Goal: Task Accomplishment & Management: Manage account settings

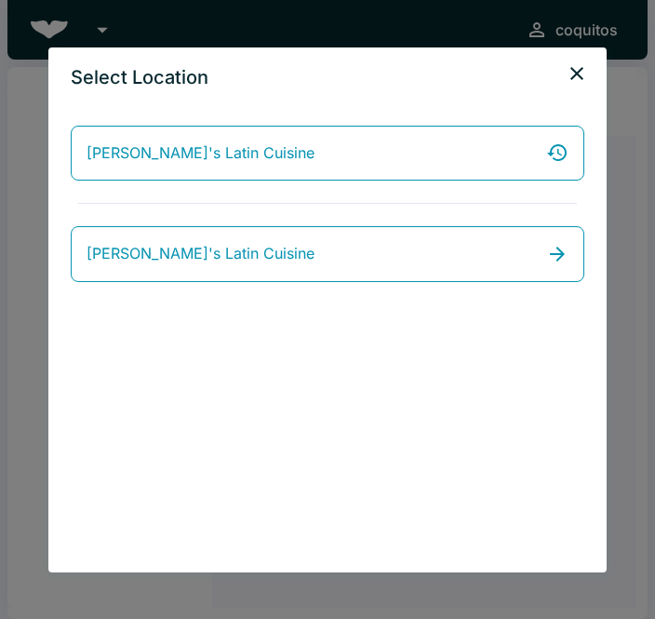
click at [464, 259] on link "[PERSON_NAME]'s Latin Cuisine" at bounding box center [327, 254] width 513 height 56
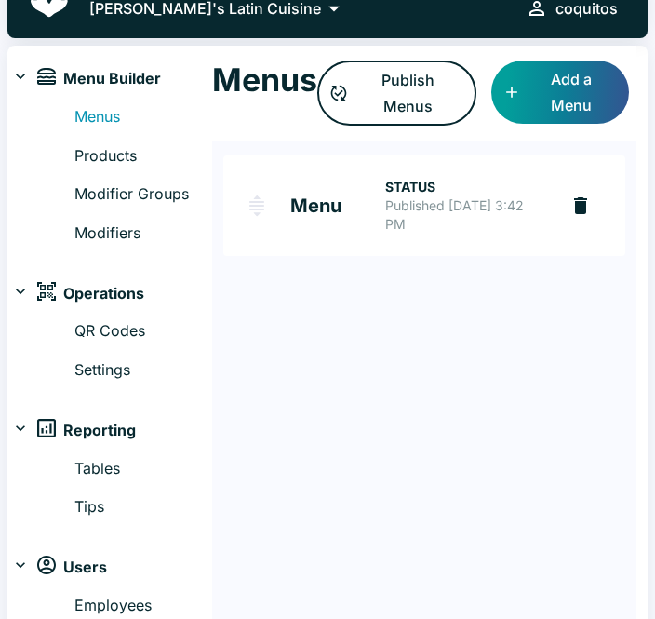
scroll to position [21, 0]
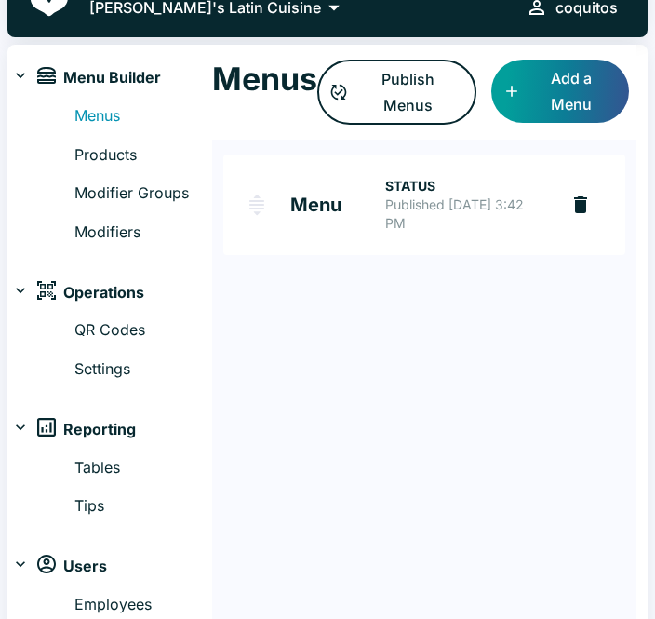
click at [127, 153] on link "Products" at bounding box center [143, 156] width 138 height 24
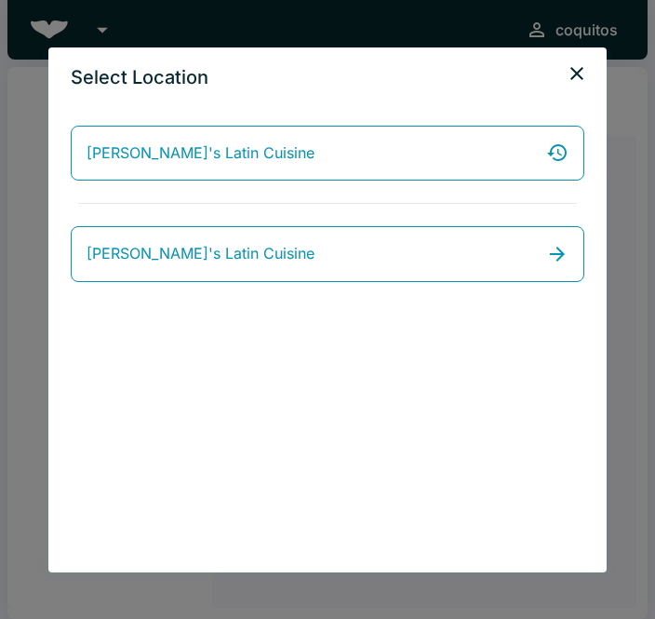
click at [527, 255] on link "[PERSON_NAME]'s Latin Cuisine" at bounding box center [327, 254] width 513 height 56
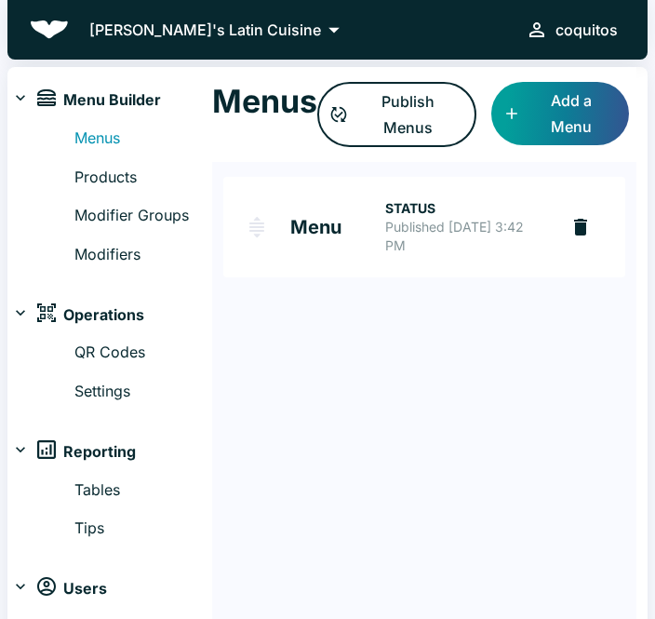
click at [288, 211] on link "Menu STATUS Published Sep 16, 2025 at 3:42 PM" at bounding box center [390, 227] width 335 height 100
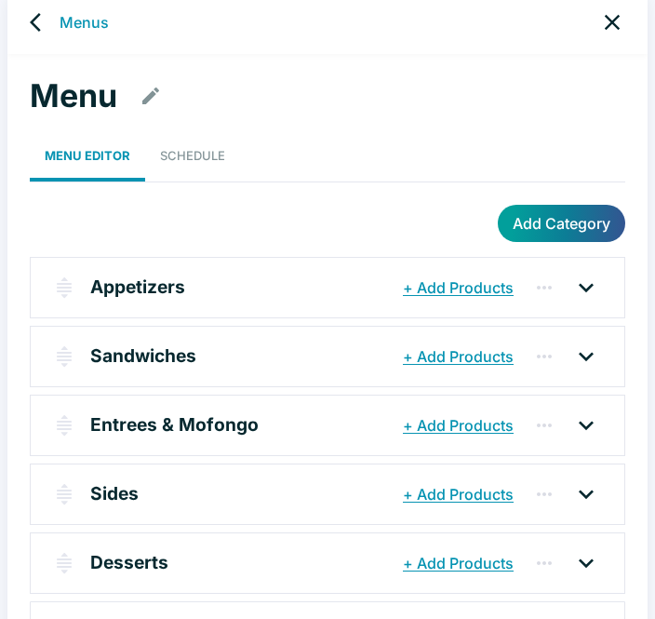
scroll to position [18, 0]
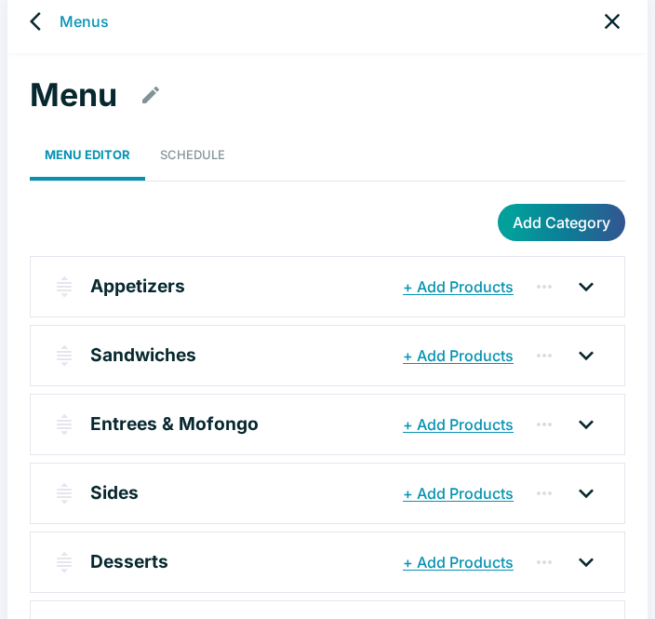
click at [220, 282] on icon "button" at bounding box center [217, 286] width 14 height 14
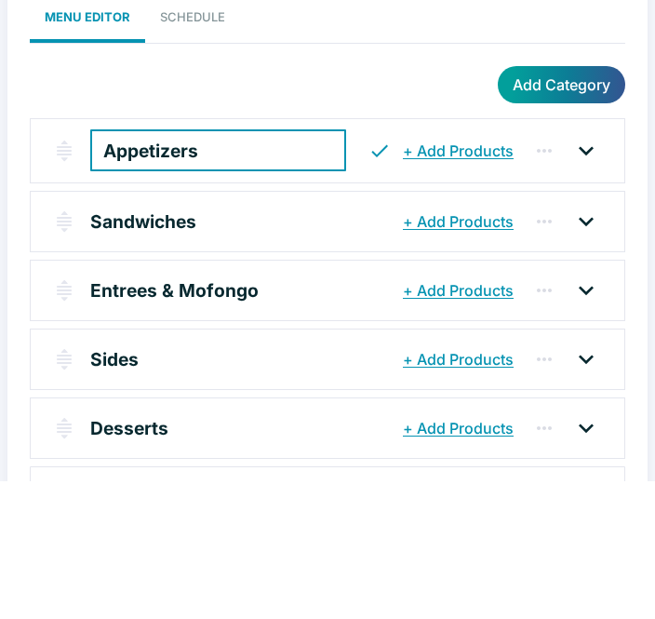
click at [590, 273] on icon at bounding box center [586, 288] width 30 height 30
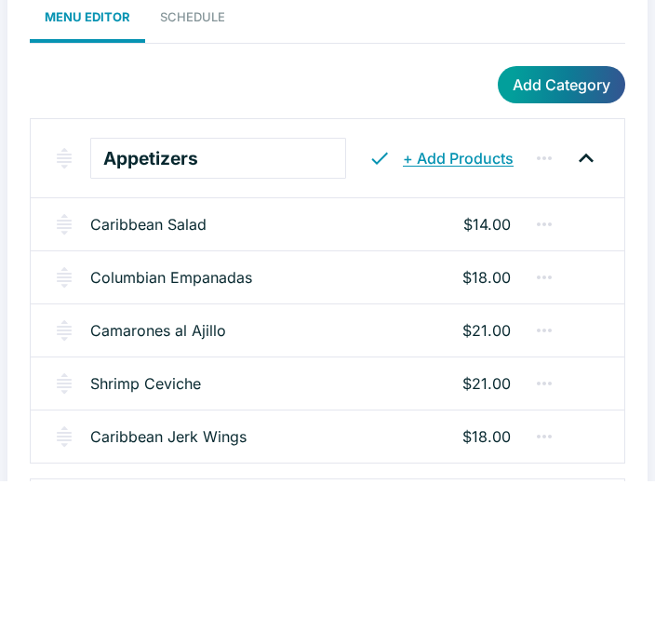
scroll to position [33, 0]
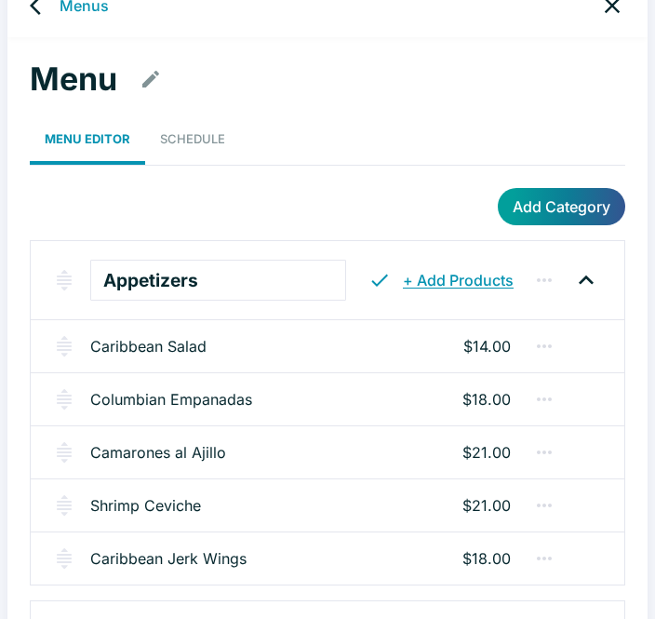
click at [382, 345] on div "Caribbean Salad $14.00" at bounding box center [327, 345] width 593 height 53
click at [541, 349] on icon "button" at bounding box center [544, 346] width 22 height 22
click at [277, 348] on div at bounding box center [327, 309] width 655 height 619
click at [190, 355] on link "Caribbean Salad" at bounding box center [148, 346] width 116 height 22
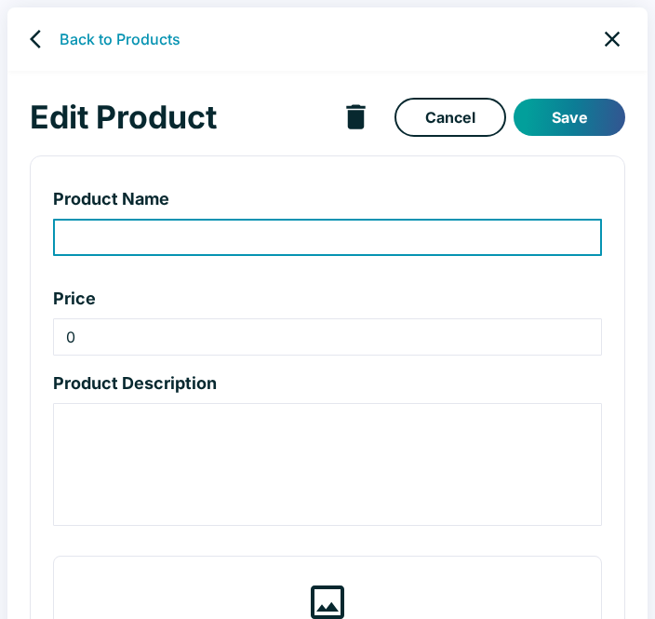
click at [208, 388] on p "Product Description" at bounding box center [327, 382] width 549 height 25
type input "Caribbean Salad"
type input "14"
type textarea "Mixed greens, red onion, tomatoes, cucumber, mango, avocado, and croutons. Serv…"
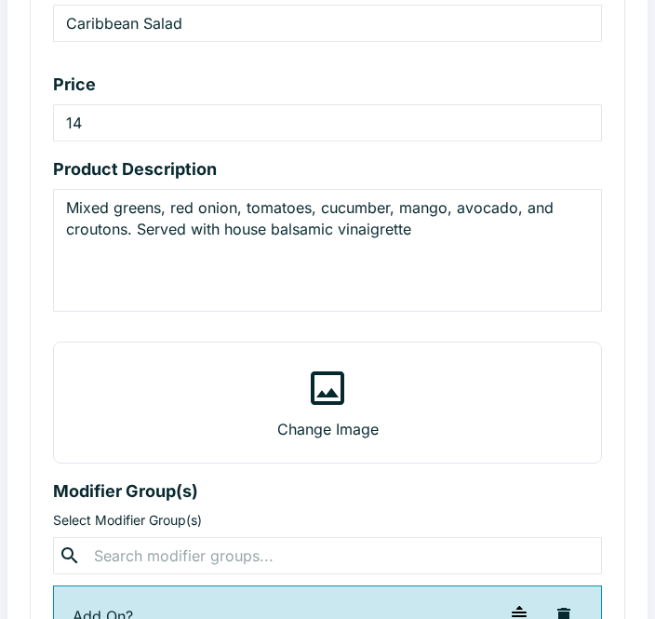
scroll to position [207, 0]
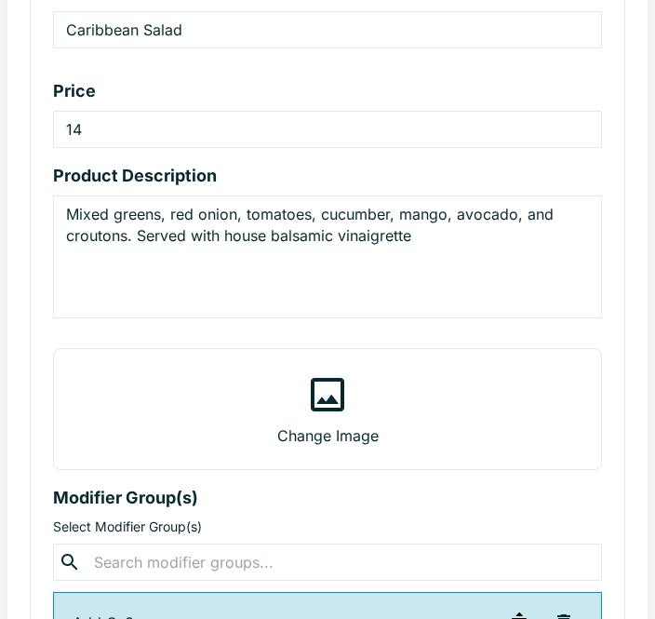
click at [326, 438] on p "Change Image" at bounding box center [327, 435] width 101 height 22
click at [0, 0] on input "Change Image" at bounding box center [0, 0] width 0 height 0
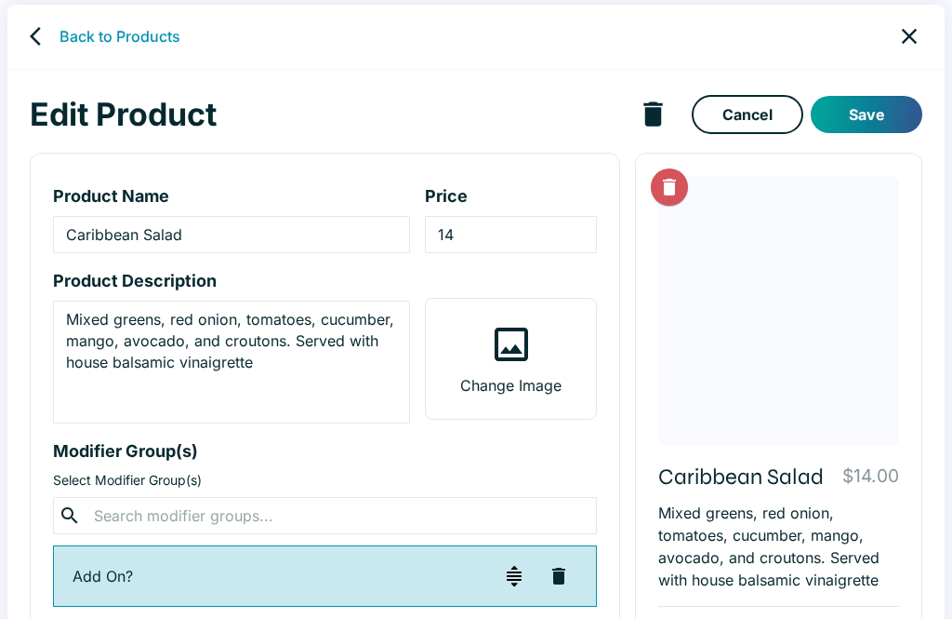
scroll to position [15, 0]
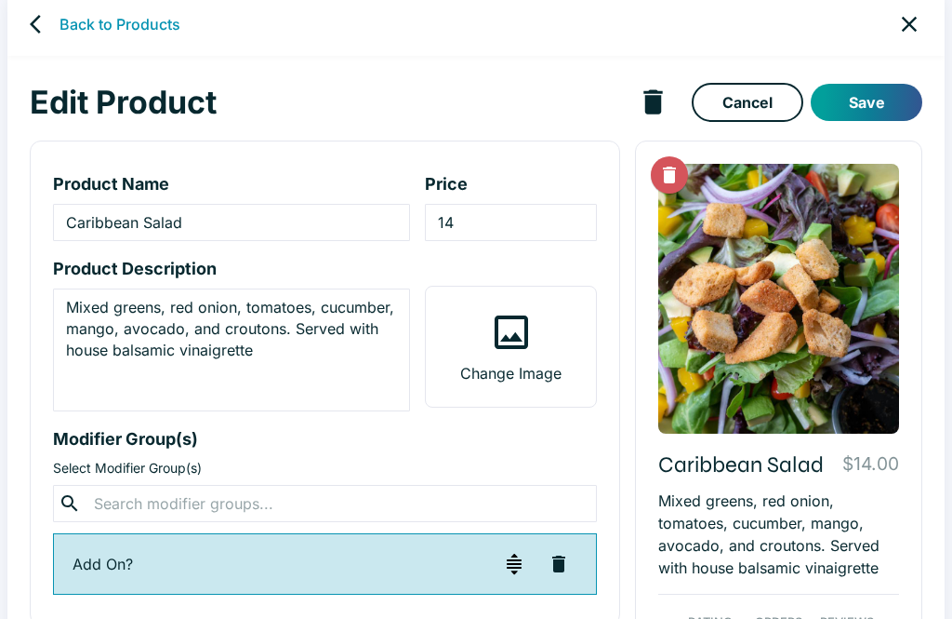
click at [654, 113] on button "Save" at bounding box center [867, 102] width 112 height 37
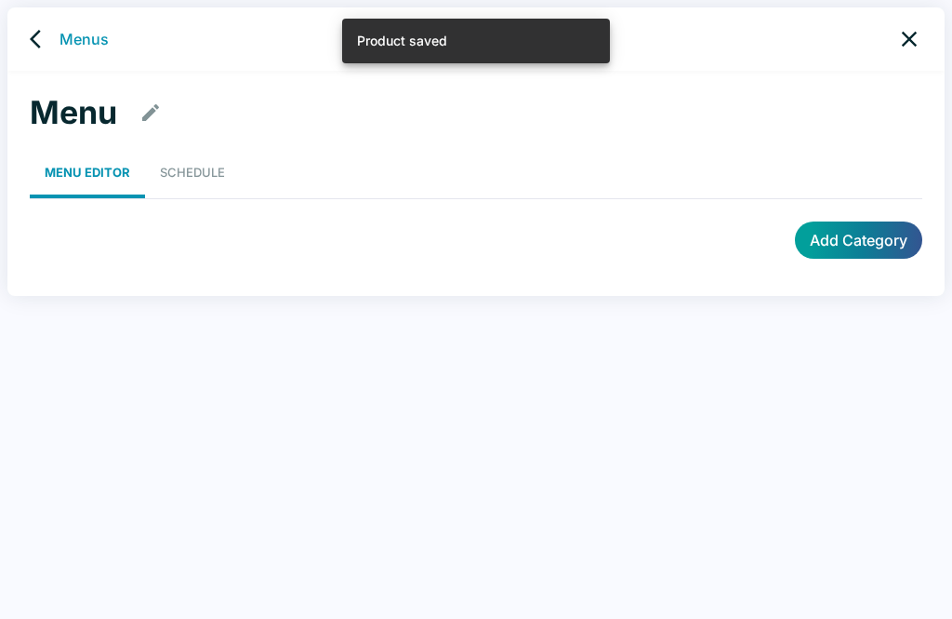
scroll to position [7, 0]
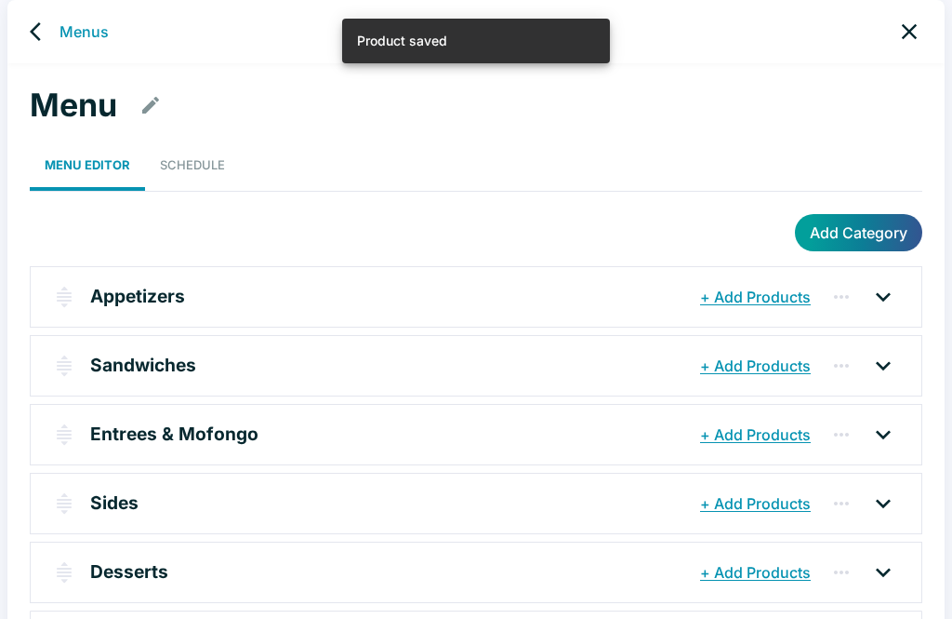
click at [654, 300] on icon at bounding box center [884, 297] width 30 height 30
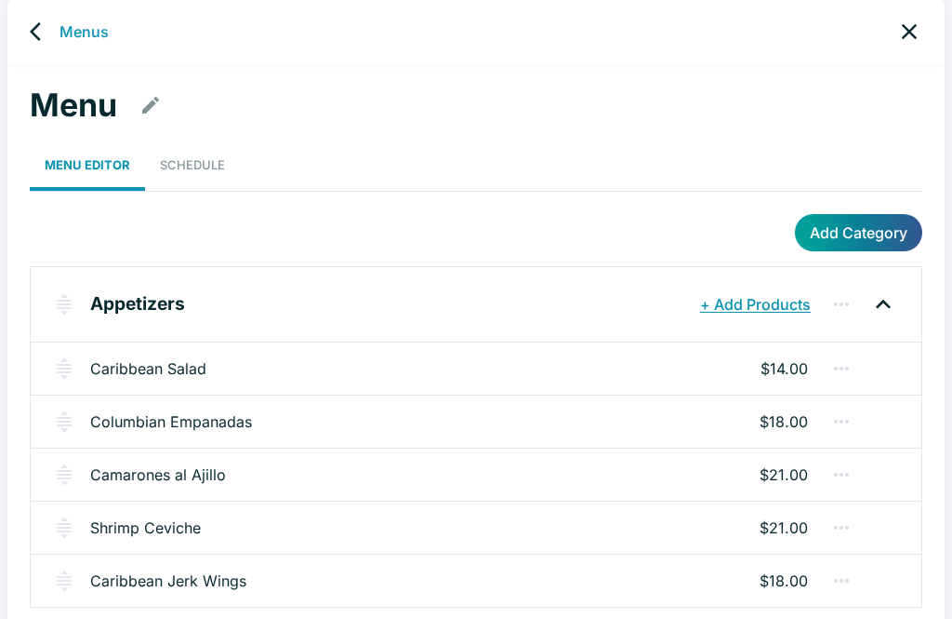
click at [654, 424] on div "Columbian Empanadas $18.00" at bounding box center [476, 420] width 891 height 53
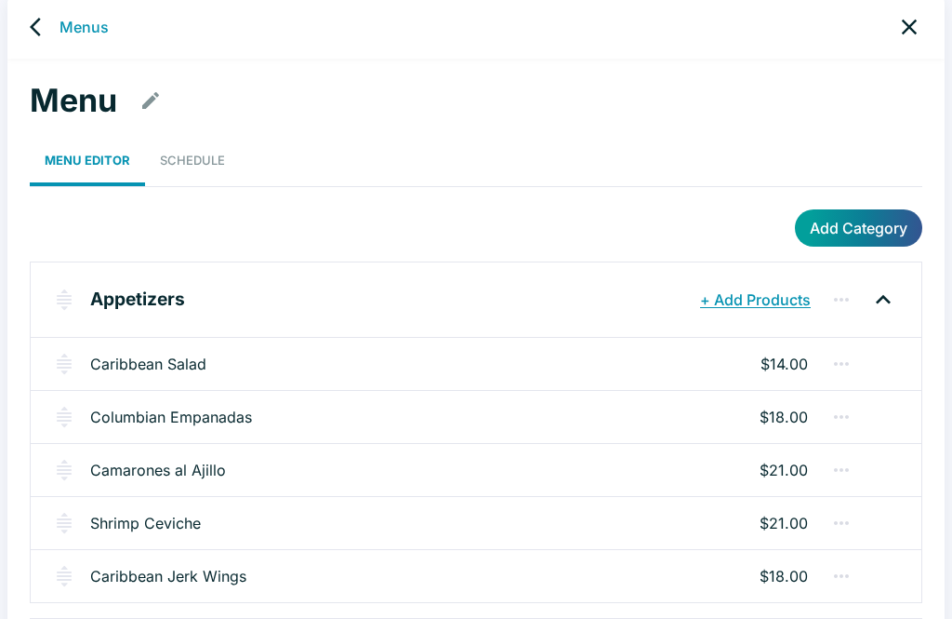
scroll to position [12, 0]
click at [619, 416] on div "Columbian Empanadas $18.00" at bounding box center [476, 416] width 891 height 53
click at [522, 425] on div "Columbian Empanadas $18.00" at bounding box center [476, 416] width 891 height 53
click at [654, 418] on div "Columbian Empanadas $18.00" at bounding box center [476, 416] width 891 height 53
click at [614, 424] on div "Columbian Empanadas $18.00" at bounding box center [476, 416] width 891 height 53
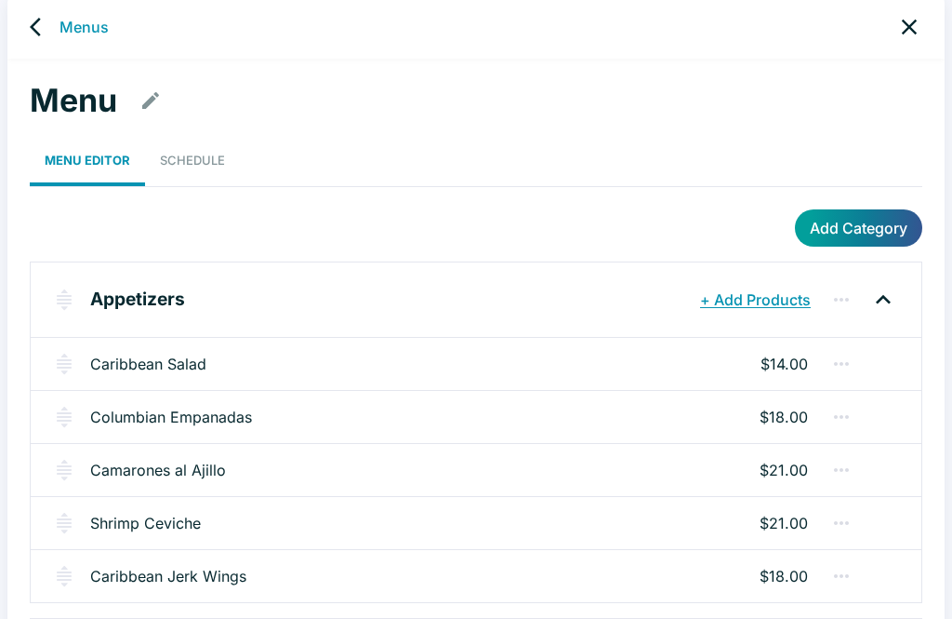
click at [654, 422] on icon "button" at bounding box center [842, 417] width 22 height 22
click at [526, 422] on div at bounding box center [476, 309] width 952 height 619
click at [146, 419] on link "Columbian Empanadas" at bounding box center [171, 417] width 162 height 22
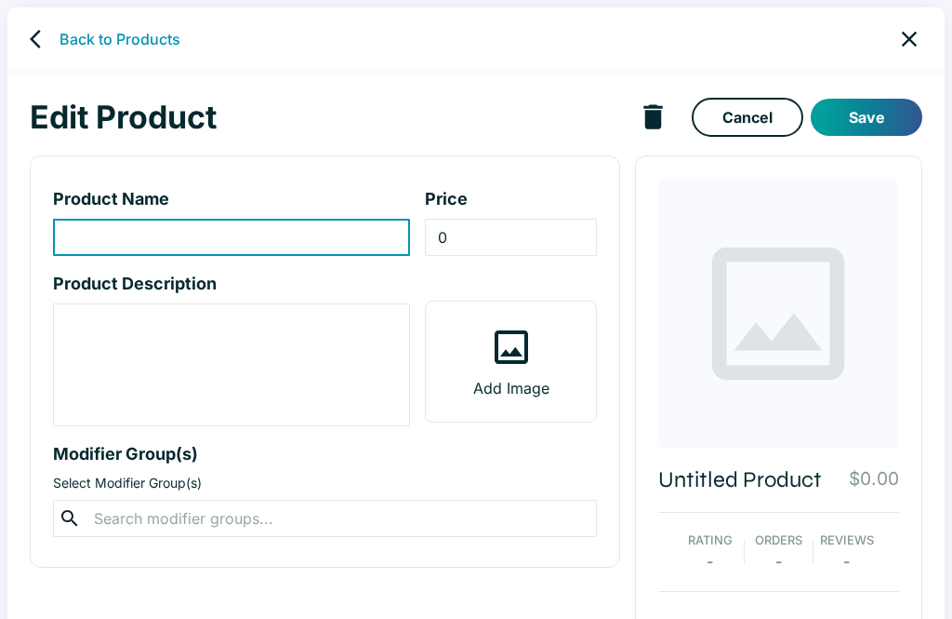
type input "Columbian Empanadas"
type input "18"
type textarea "Fried cornmeal turnovers stuffed w/ beef and potatoes. Served w/ spicy salsa."
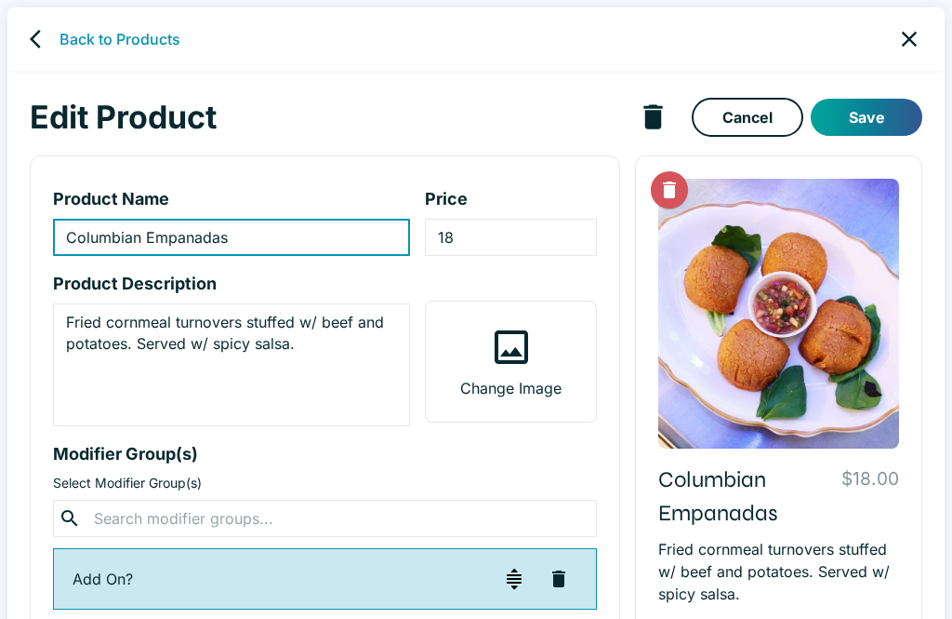
click at [544, 365] on label "Change Image" at bounding box center [510, 361] width 169 height 120
click at [0, 0] on input "Change Image" at bounding box center [0, 0] width 0 height 0
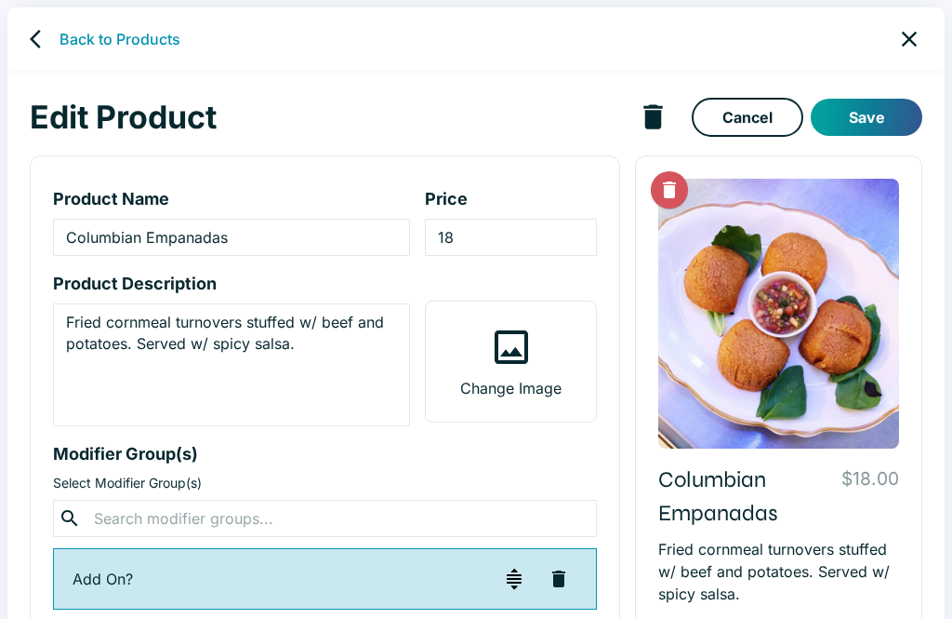
click at [39, 42] on icon "back" at bounding box center [41, 39] width 22 height 22
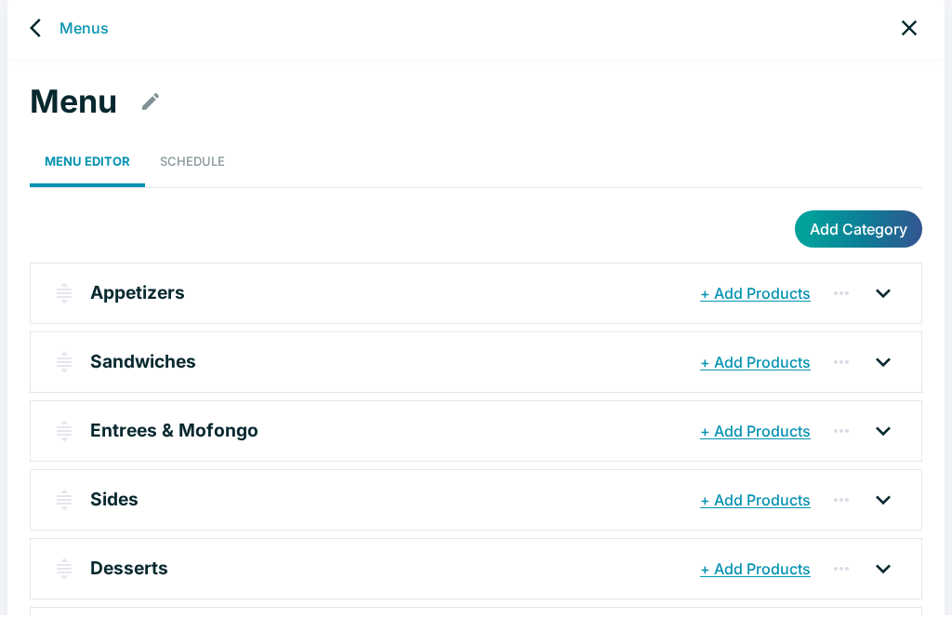
scroll to position [29, 0]
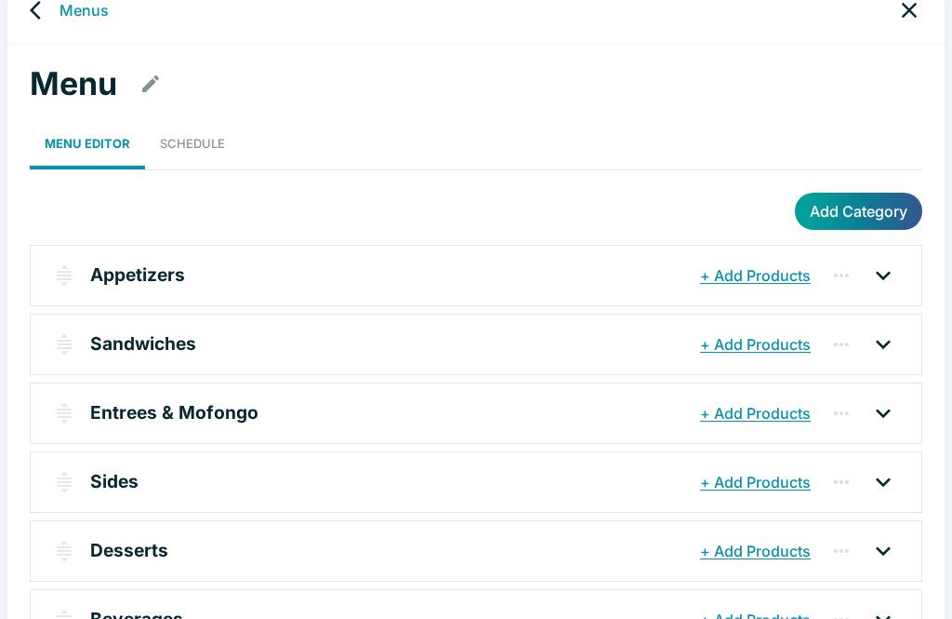
click at [100, 285] on p "Appetizers" at bounding box center [137, 274] width 95 height 27
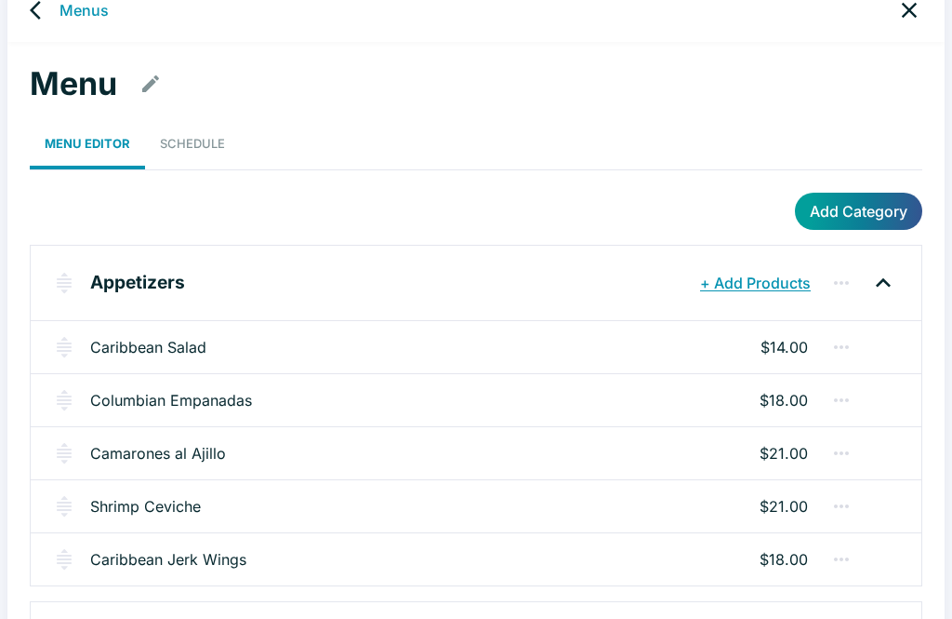
click at [149, 446] on link "Camarones al Ajillo" at bounding box center [158, 453] width 136 height 22
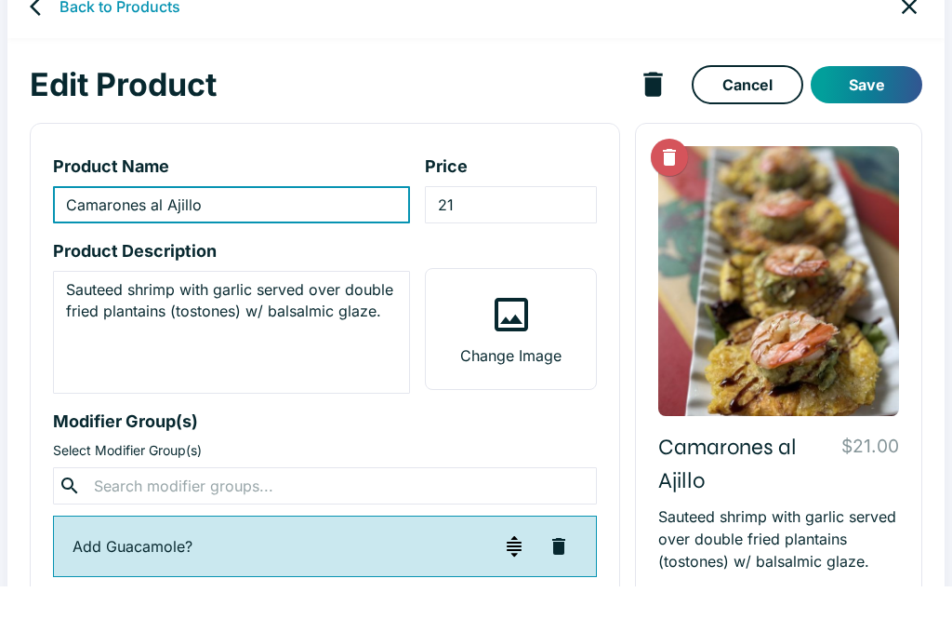
type input "Camarones al Ajillo"
type input "21"
type textarea "Sauteed shrimp with garlic served over double fried plantains (tostones) w/ bal…"
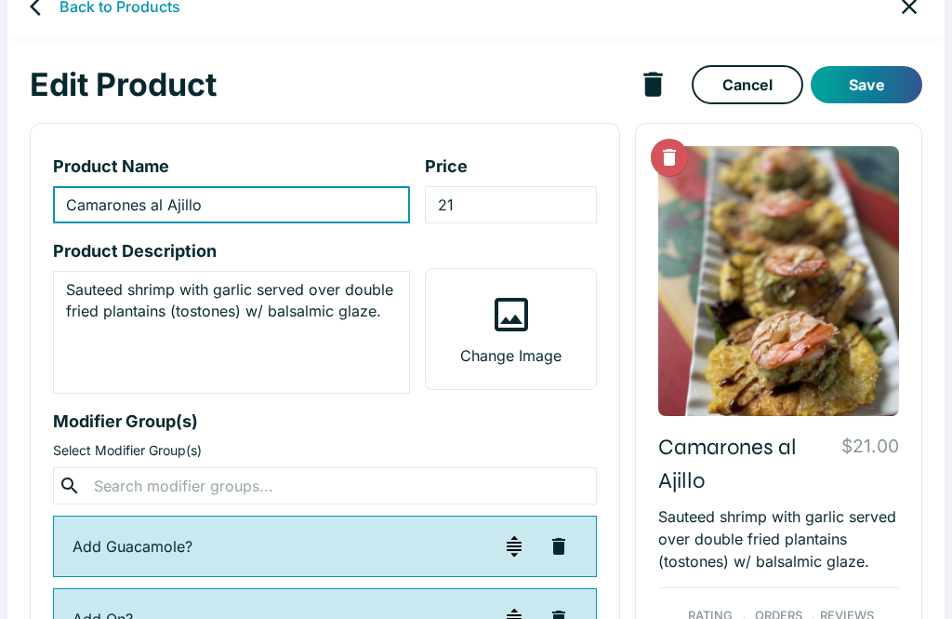
scroll to position [27, 0]
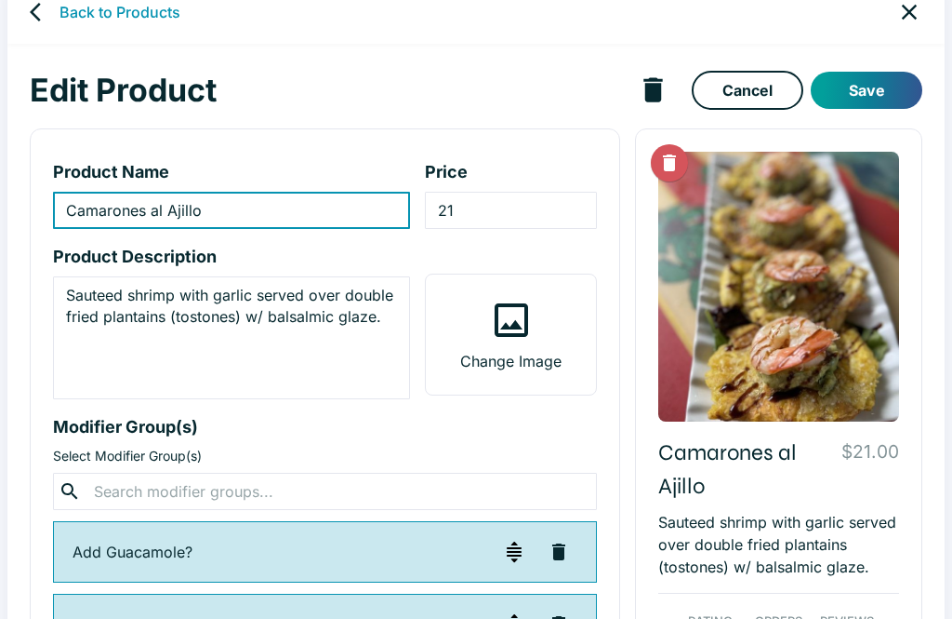
click at [537, 345] on label "Change Image" at bounding box center [510, 334] width 169 height 120
click at [0, 0] on input "Change Image" at bounding box center [0, 0] width 0 height 0
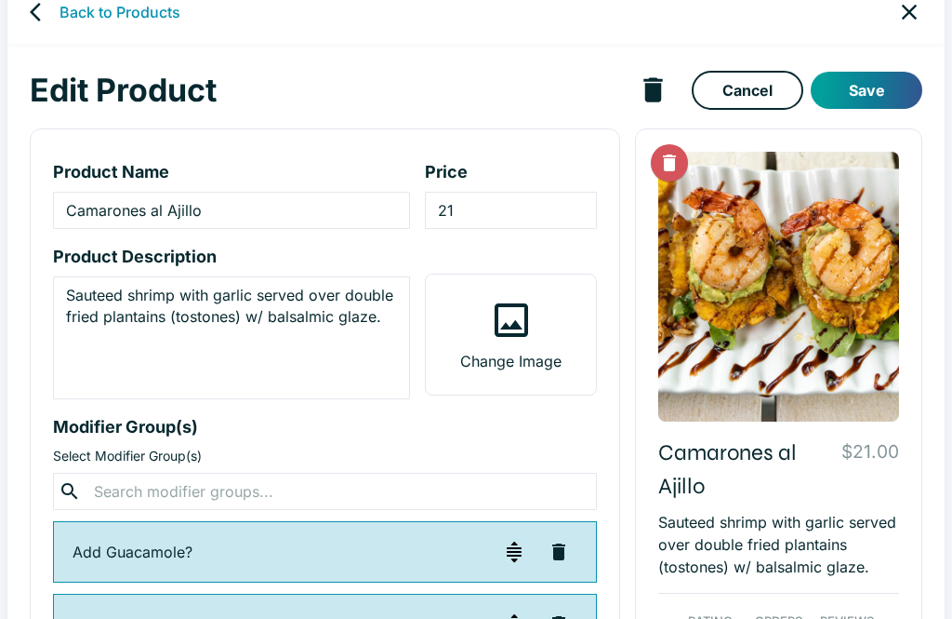
click at [654, 94] on button "Save" at bounding box center [867, 90] width 112 height 37
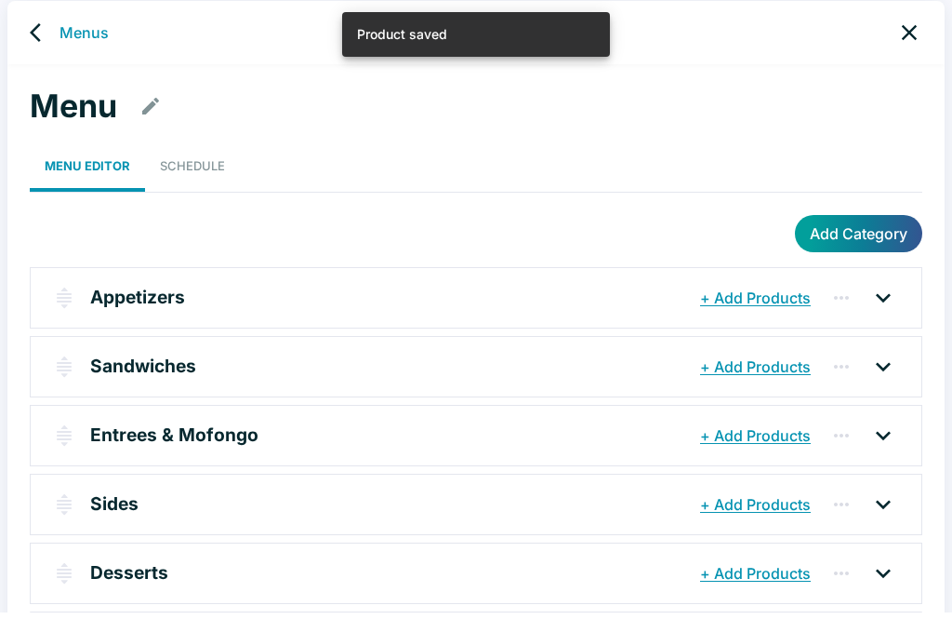
scroll to position [7, 0]
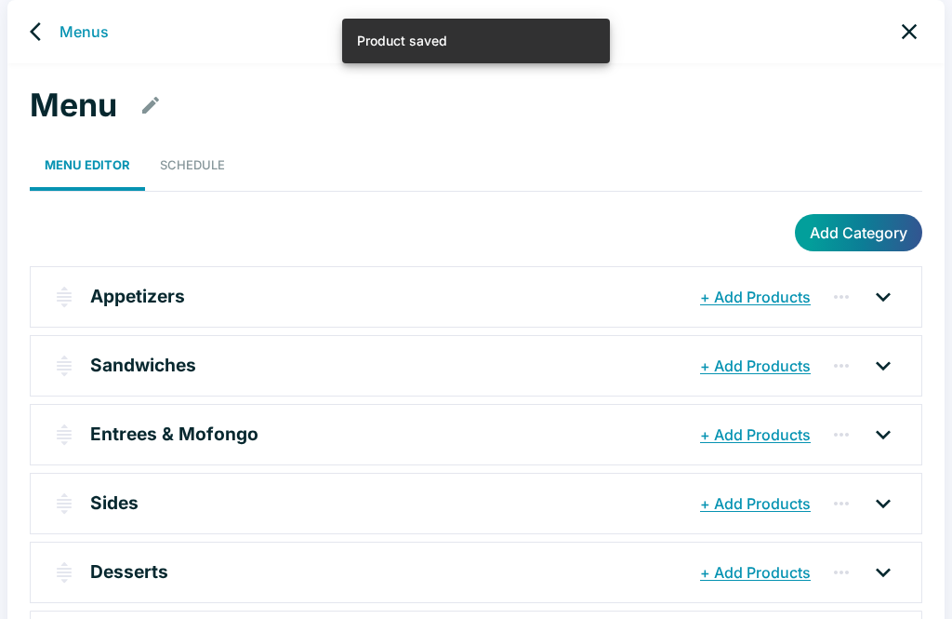
click at [151, 298] on p "Appetizers" at bounding box center [137, 296] width 95 height 27
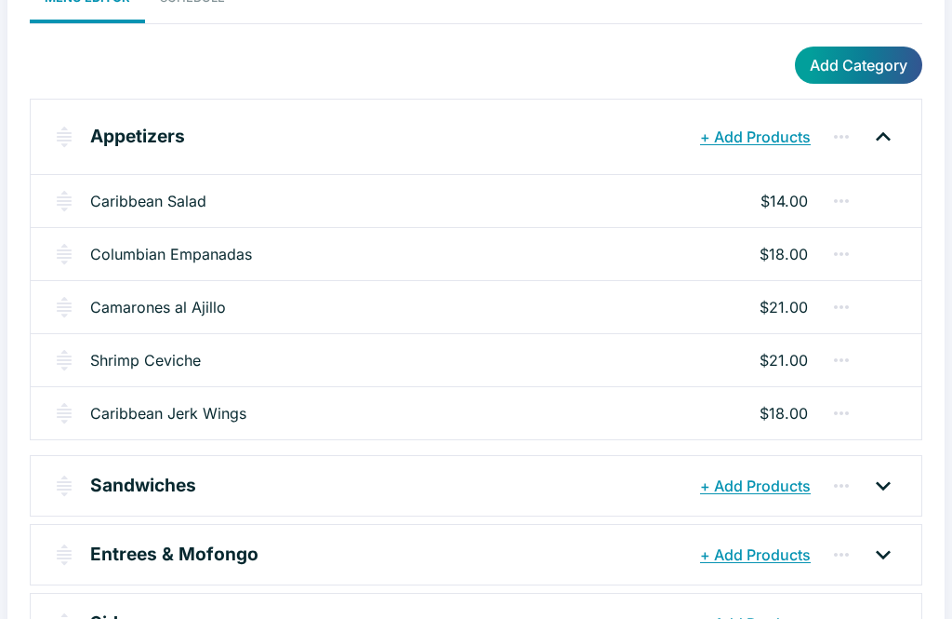
scroll to position [188, 0]
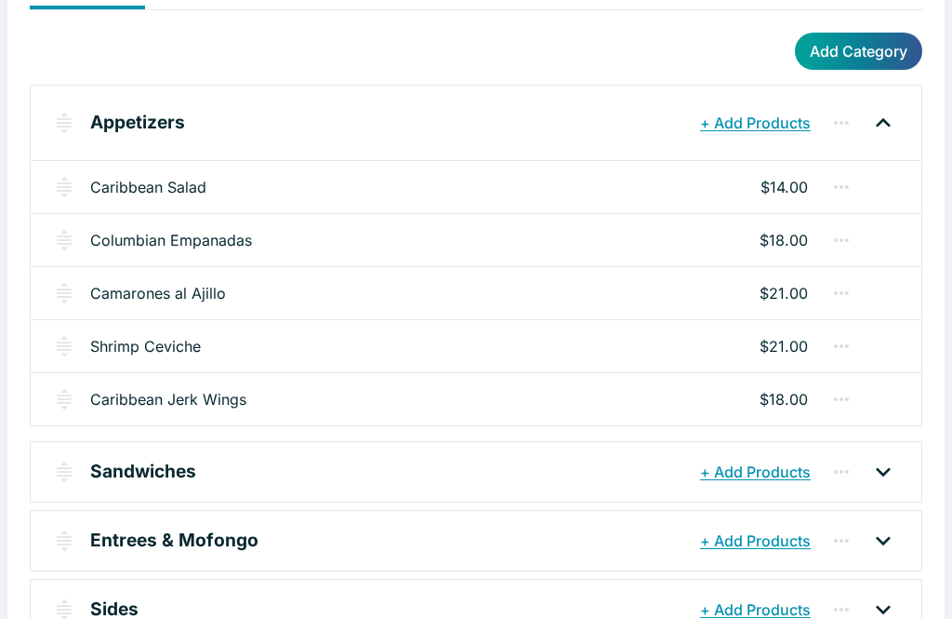
click at [605, 326] on div "Shrimp Ceviche $21.00" at bounding box center [476, 346] width 891 height 53
click at [152, 346] on link "Shrimp Ceviche" at bounding box center [145, 347] width 111 height 22
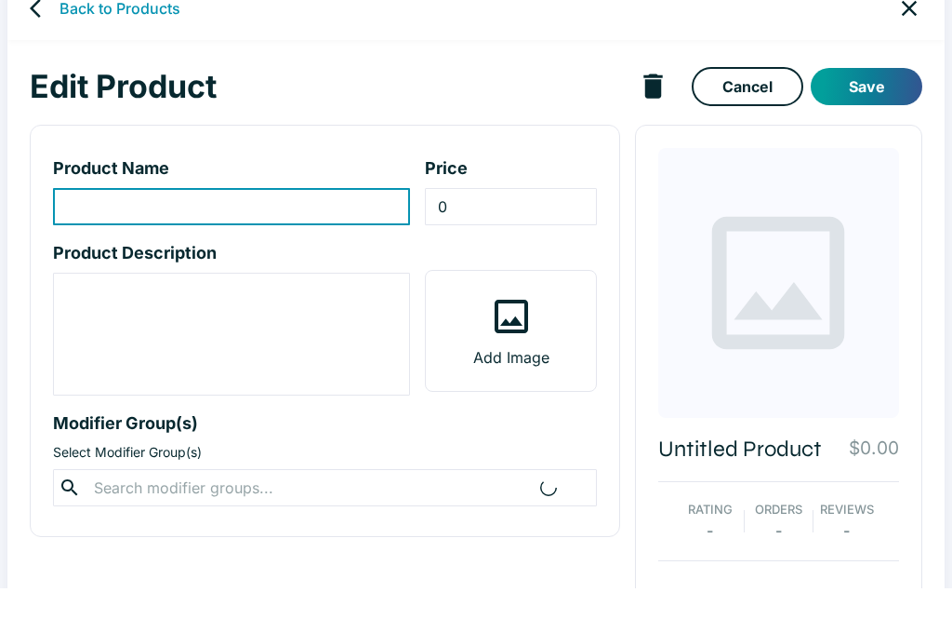
type input "Shrimp Ceviche"
type input "21"
type textarea "Citrus marinated shrimp, avocado, cilantro, red onions, sweet peppers, cucumber…"
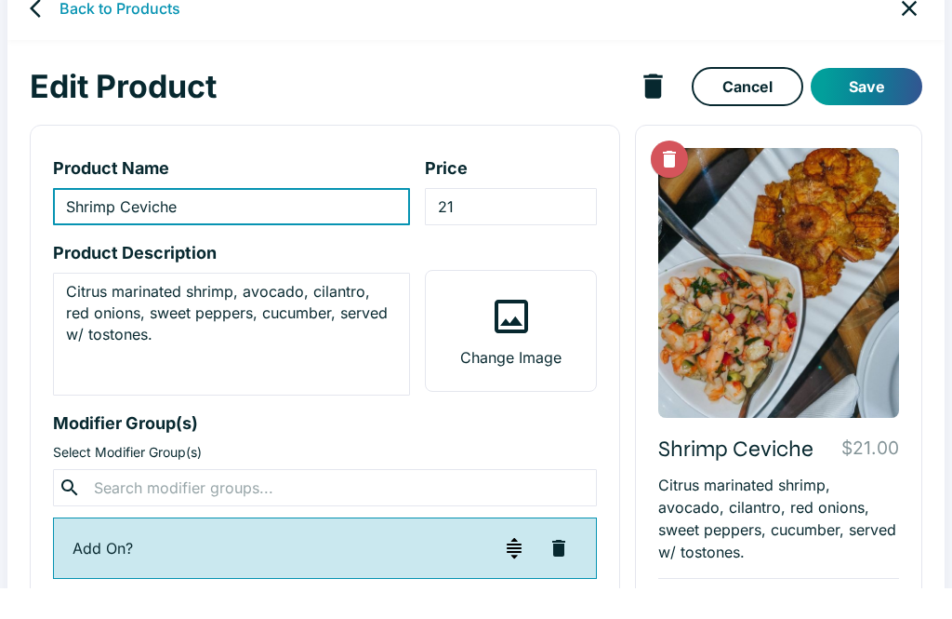
scroll to position [33, 0]
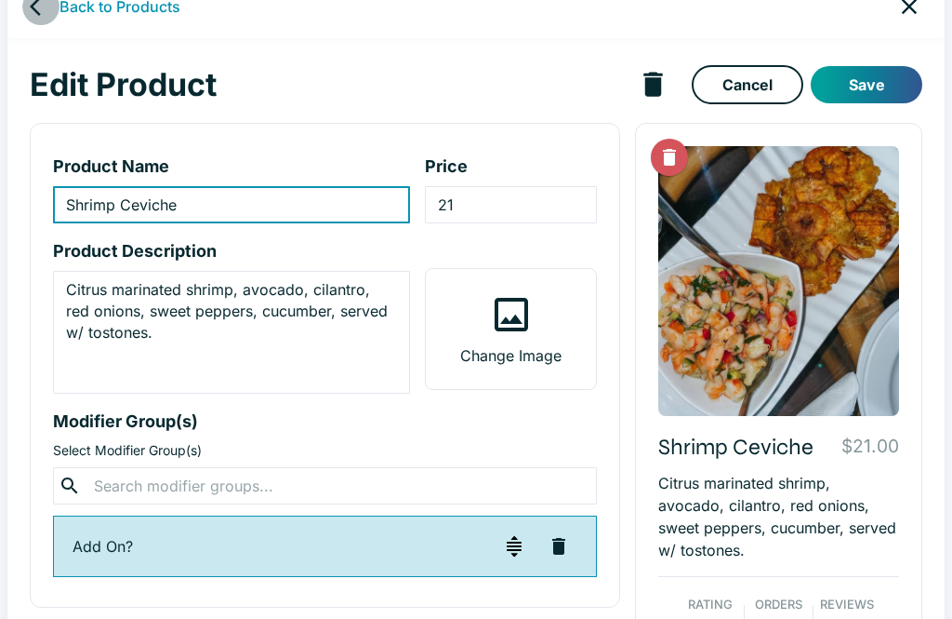
click at [33, 11] on icon "back" at bounding box center [41, 6] width 22 height 22
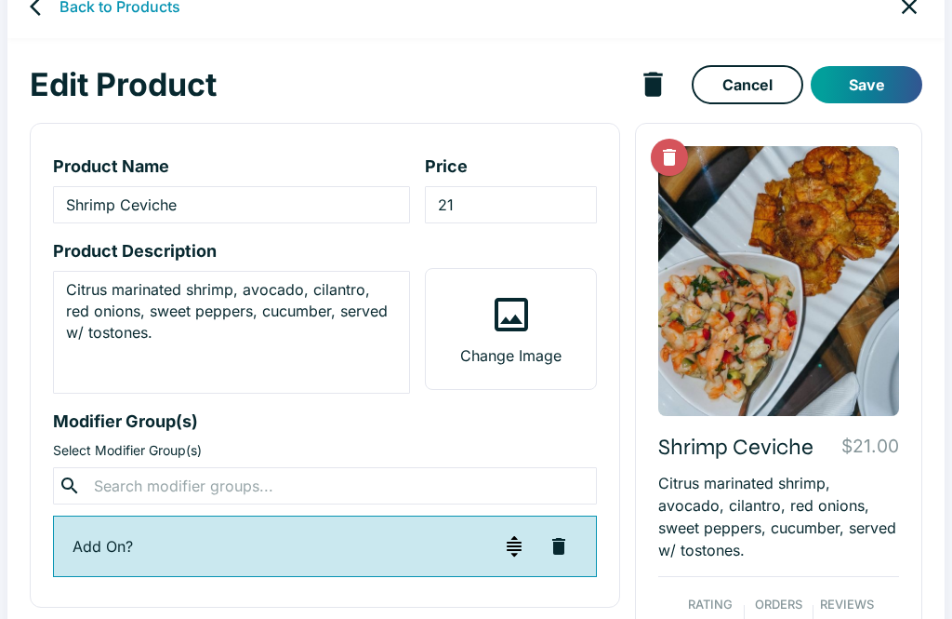
scroll to position [7, 0]
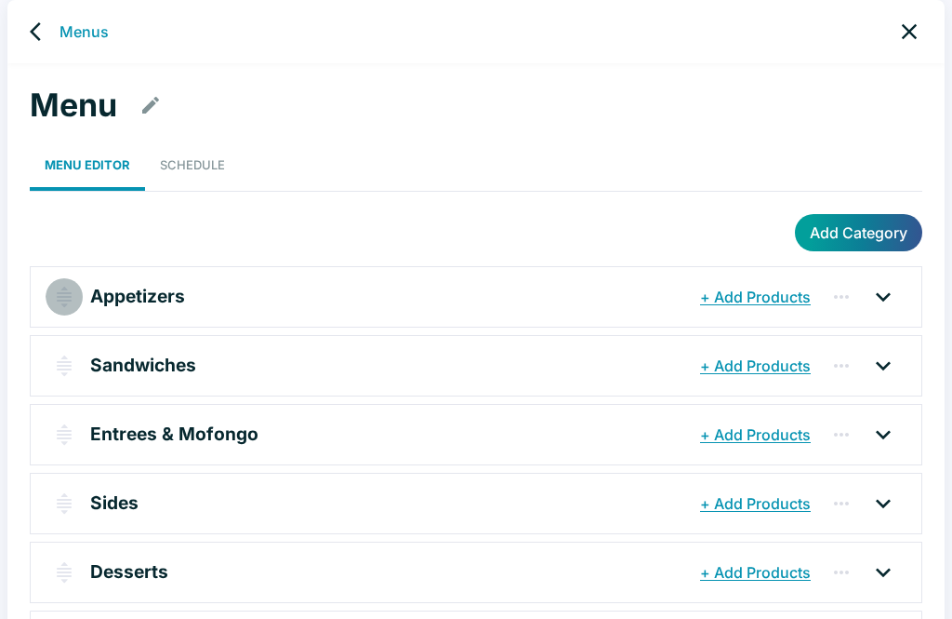
click at [61, 291] on img "button" at bounding box center [64, 297] width 22 height 22
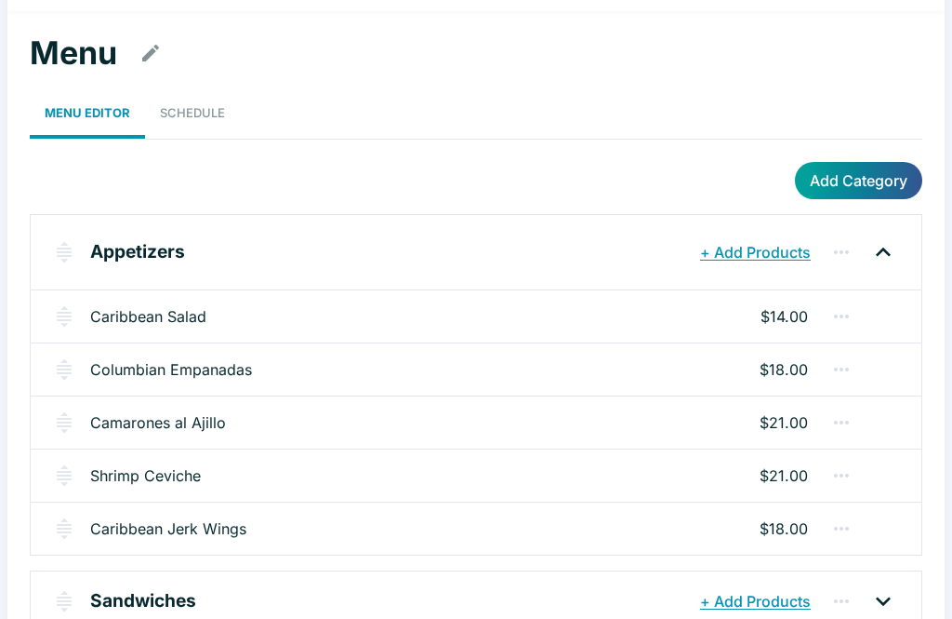
scroll to position [64, 0]
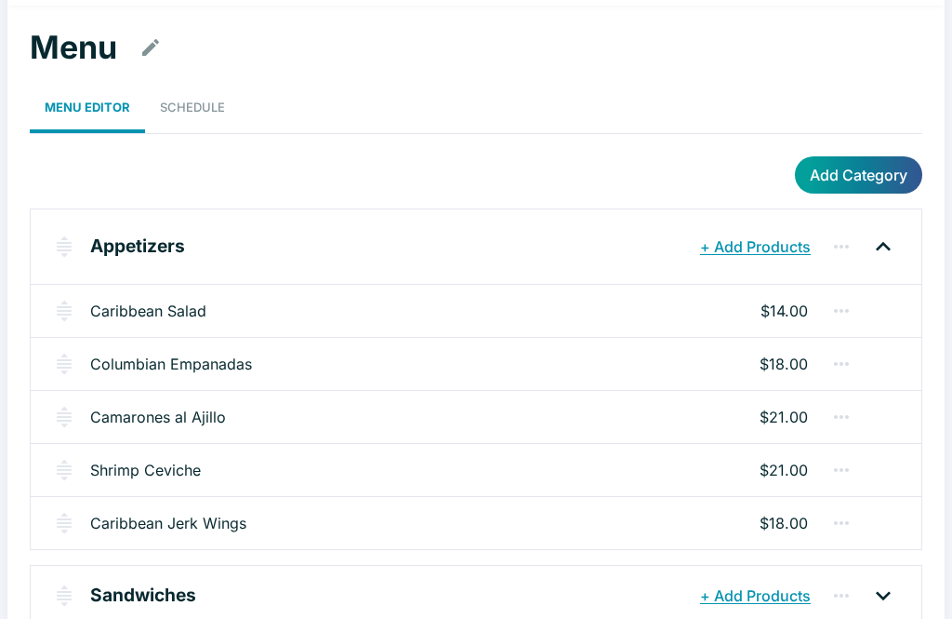
click at [130, 526] on link "Caribbean Jerk Wings" at bounding box center [168, 523] width 156 height 22
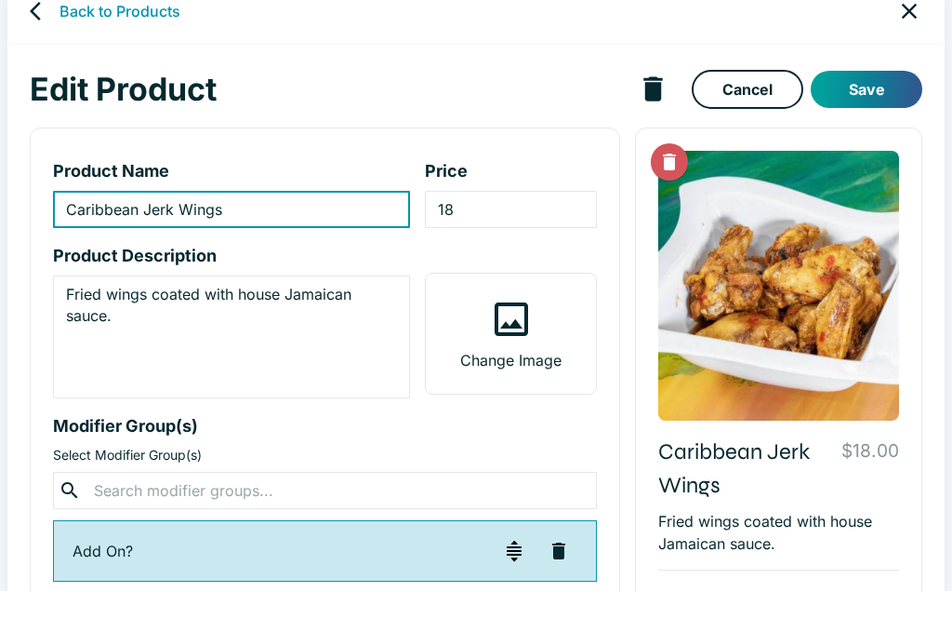
scroll to position [33, 0]
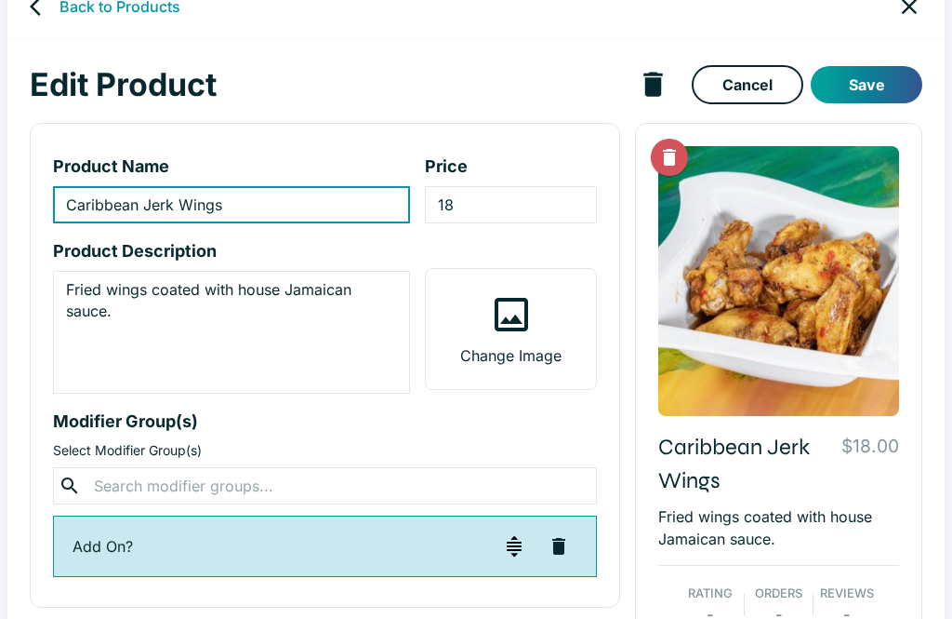
click at [654, 159] on icon "Delete Image" at bounding box center [669, 157] width 13 height 17
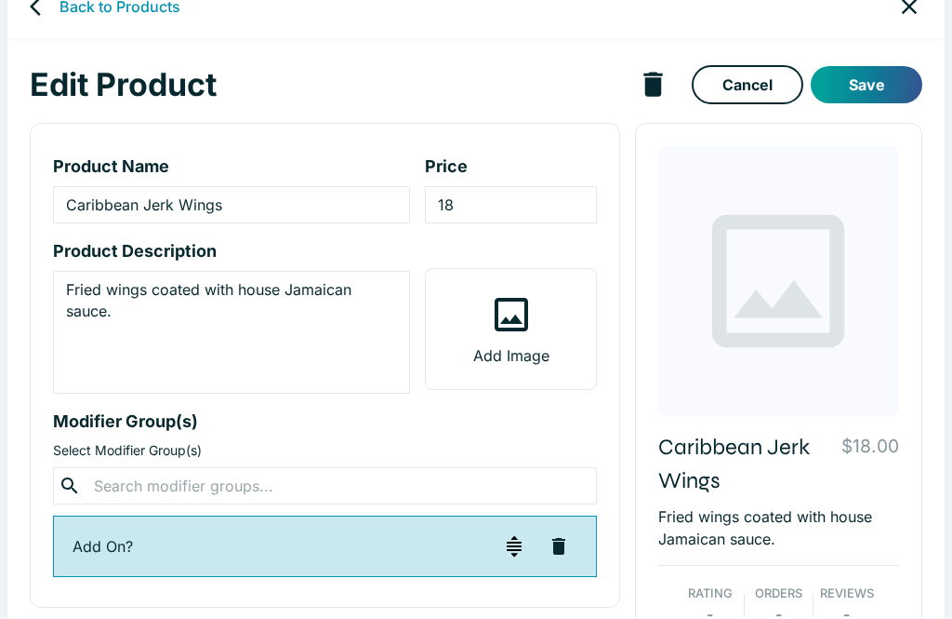
click at [522, 341] on label "Add Image" at bounding box center [510, 329] width 169 height 120
click at [0, 0] on input "Add Image" at bounding box center [0, 0] width 0 height 0
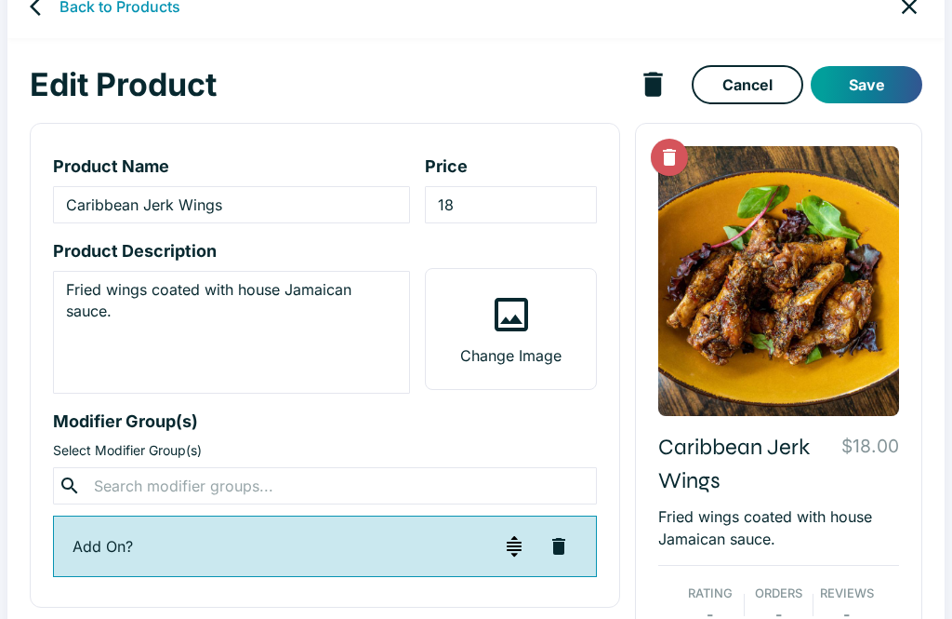
click at [654, 86] on button "Save" at bounding box center [867, 84] width 112 height 37
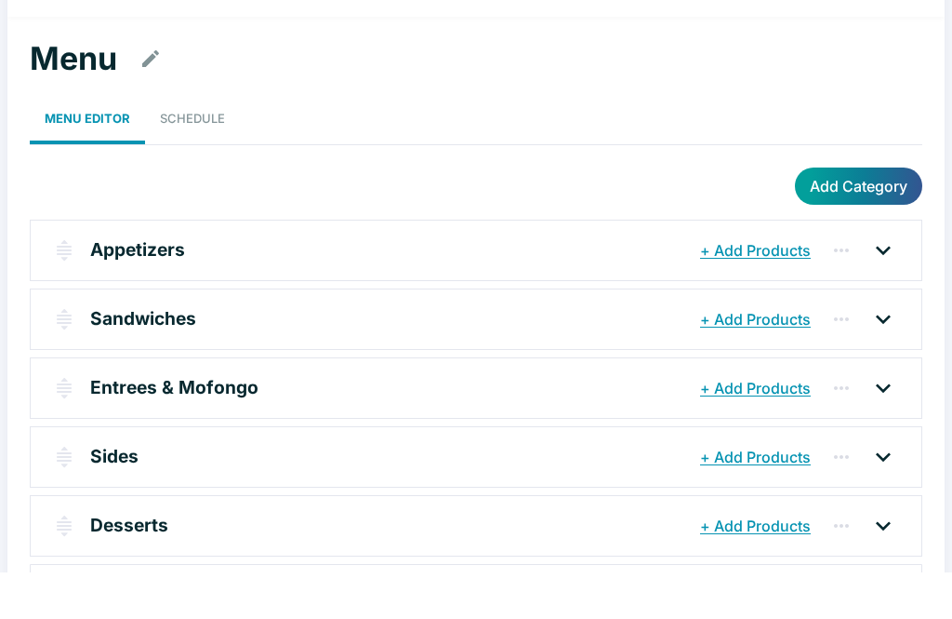
scroll to position [54, 0]
click at [128, 244] on p "Appetizers" at bounding box center [137, 249] width 95 height 27
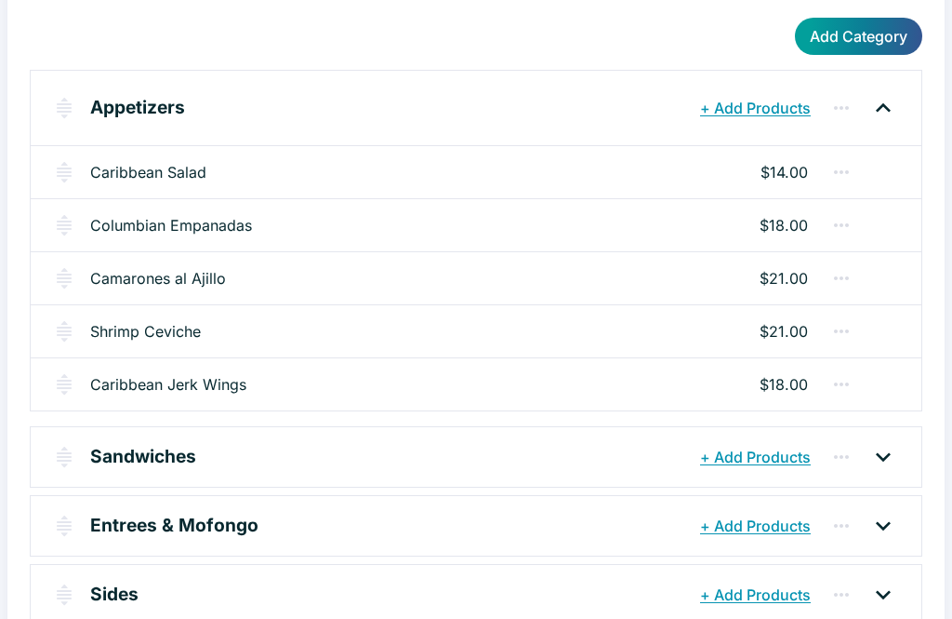
scroll to position [204, 0]
click at [126, 456] on p "Sandwiches" at bounding box center [143, 456] width 106 height 27
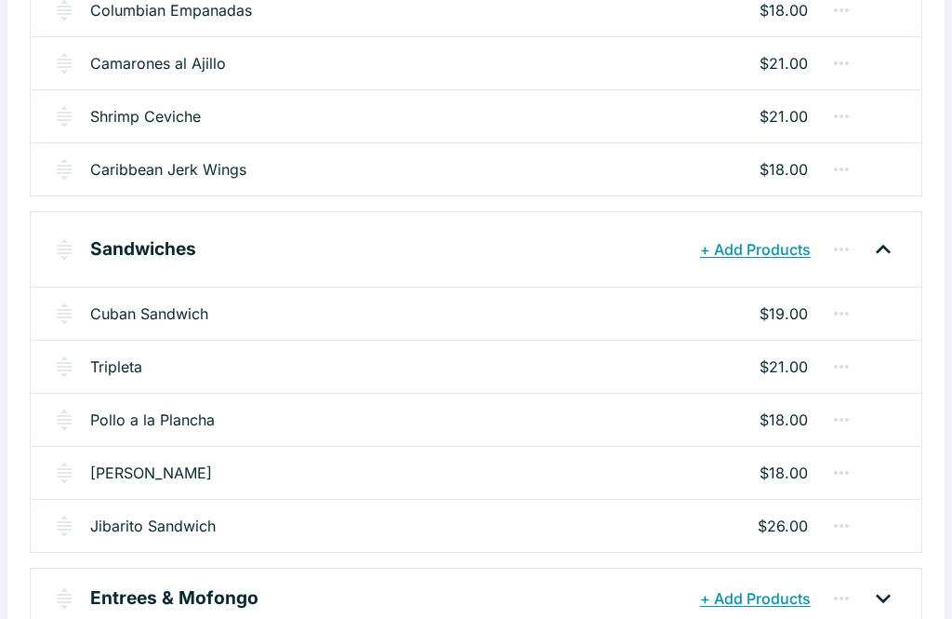
scroll to position [427, 0]
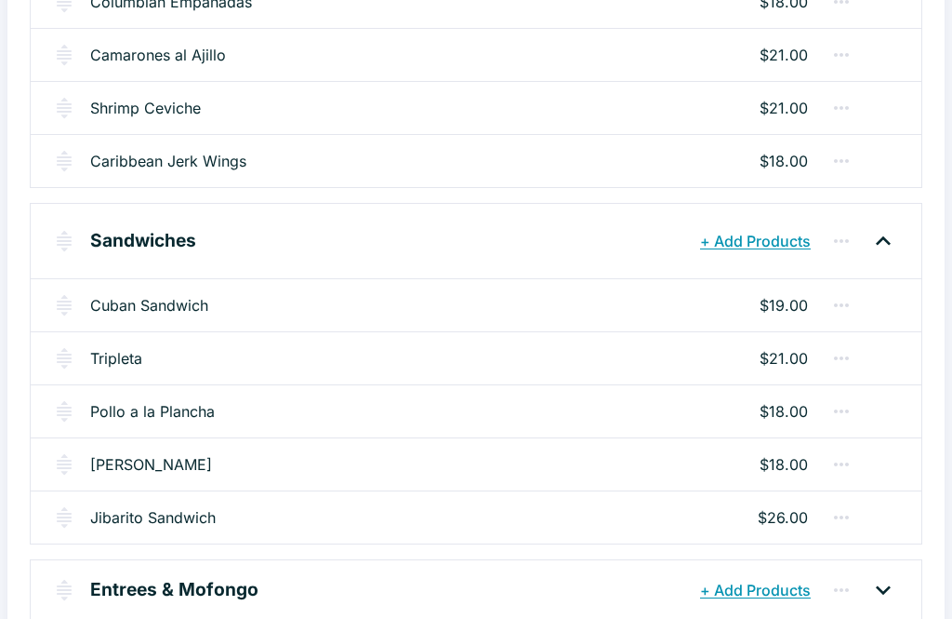
click at [137, 313] on link "Cuban Sandwich" at bounding box center [149, 305] width 118 height 22
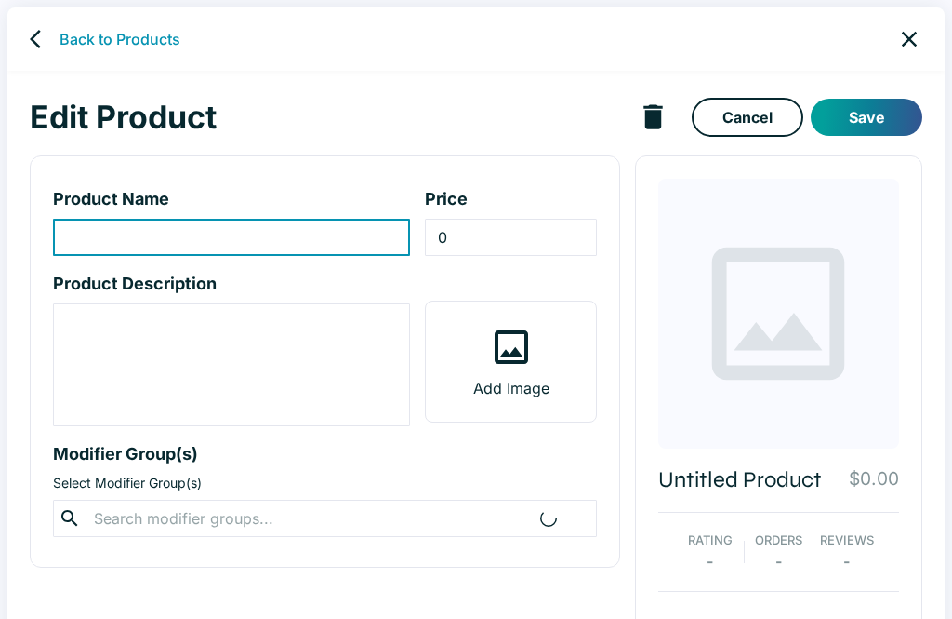
scroll to position [33, 0]
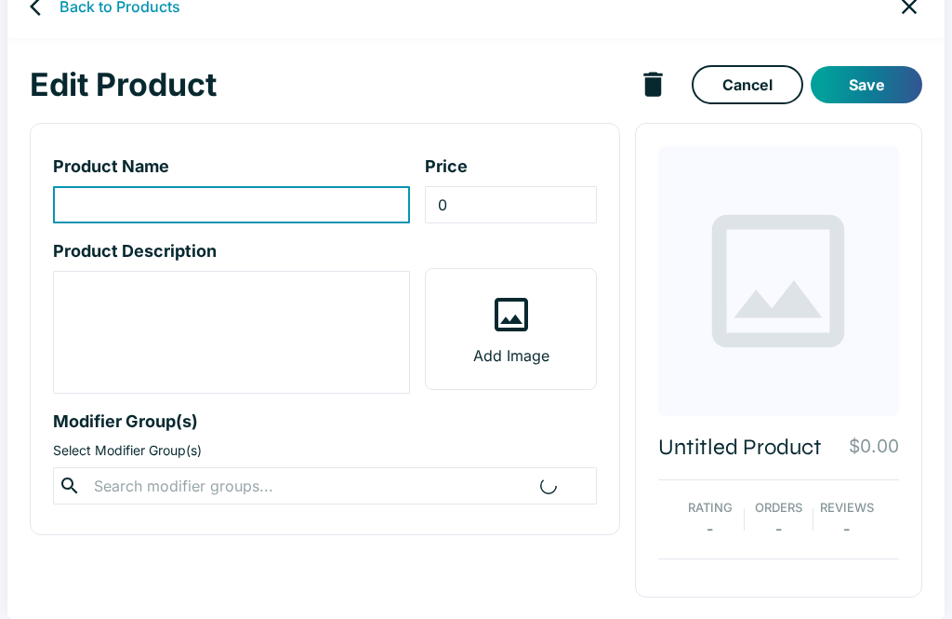
type input "Cuban Sandwich"
type input "19"
type textarea "Ham, Pernil (roast pork), Swiss cheese, pickles, and mustard. Served on our spe…"
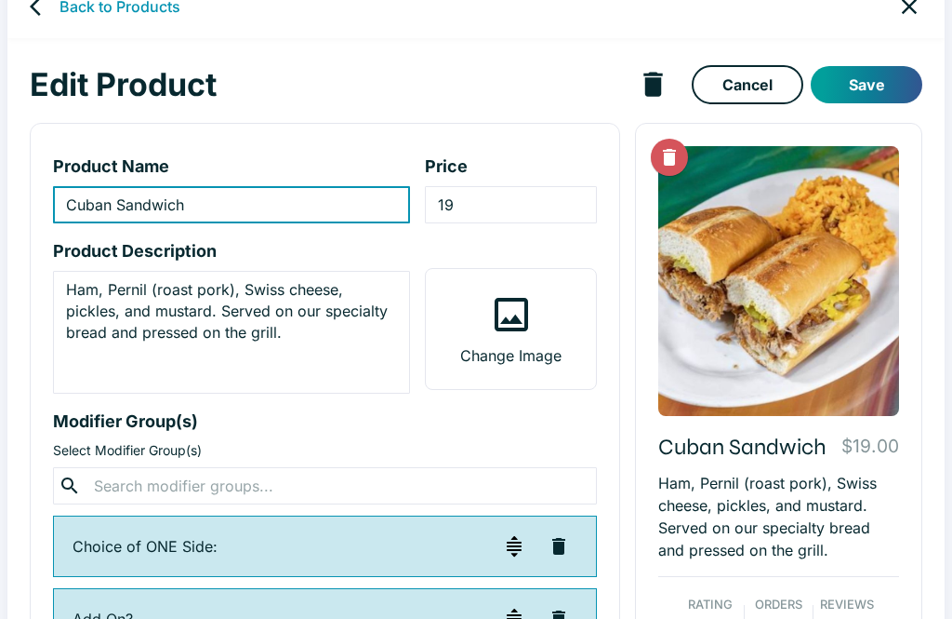
click at [541, 321] on label "Change Image" at bounding box center [510, 329] width 169 height 120
click at [0, 0] on input "Change Image" at bounding box center [0, 0] width 0 height 0
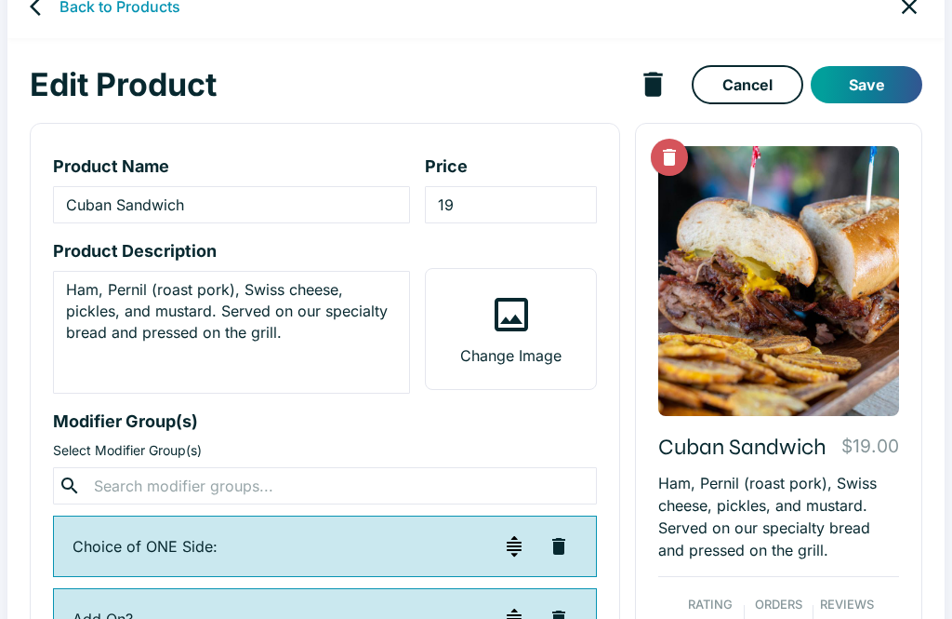
click at [654, 81] on button "Save" at bounding box center [867, 84] width 112 height 37
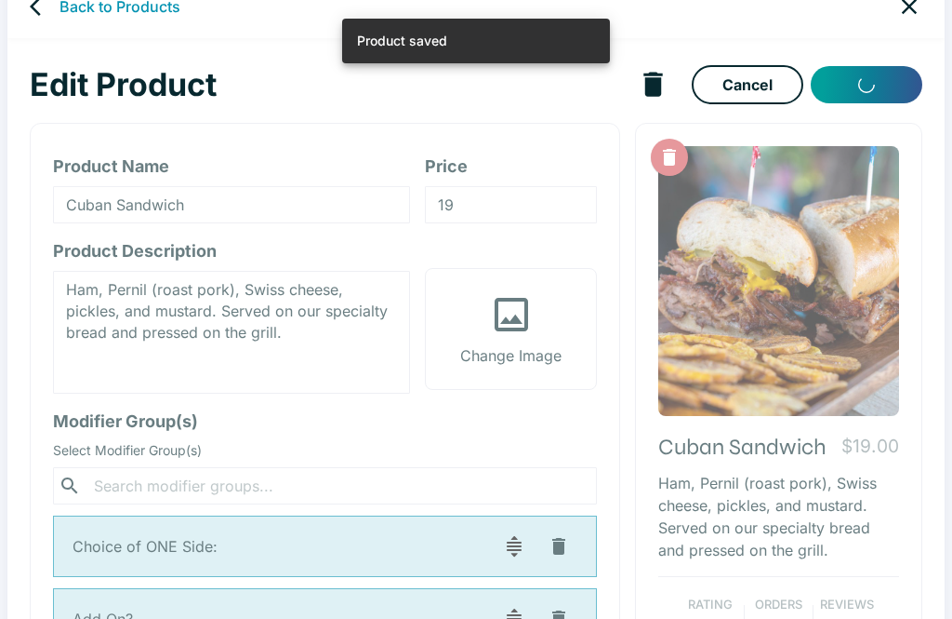
scroll to position [7, 0]
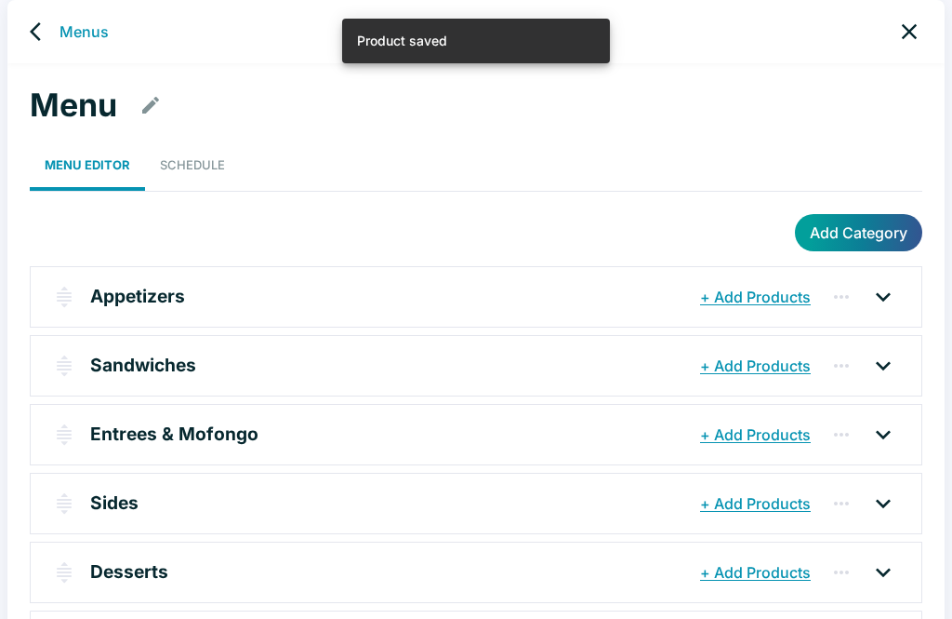
click at [79, 353] on button "button" at bounding box center [64, 365] width 37 height 37
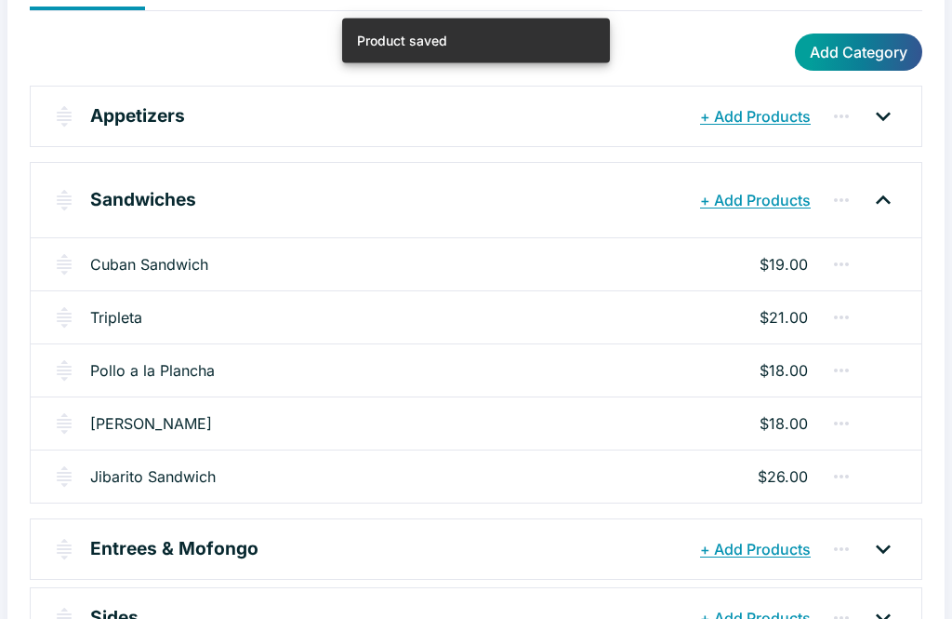
scroll to position [188, 0]
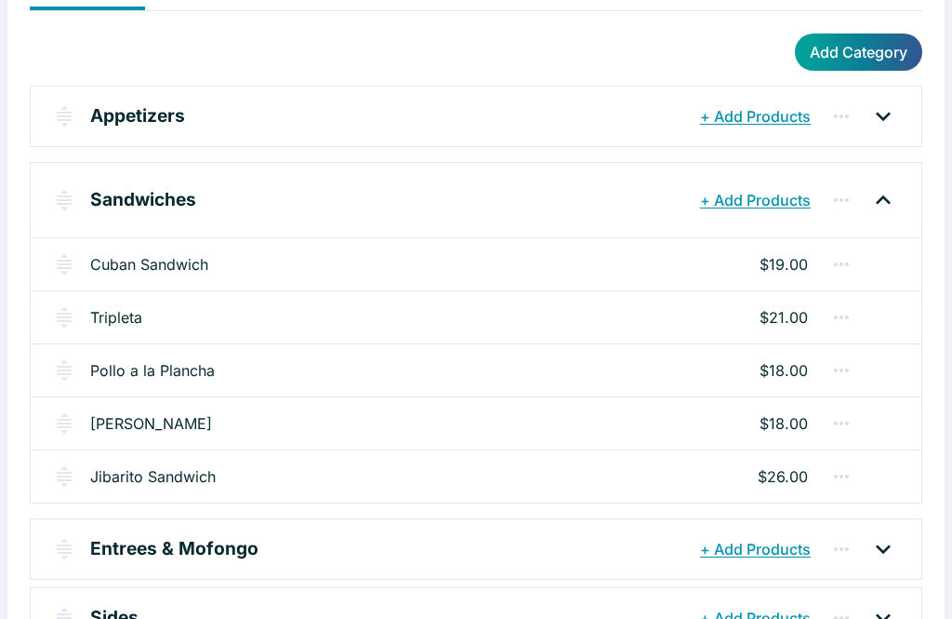
click at [113, 312] on link "Tripleta" at bounding box center [116, 317] width 52 height 22
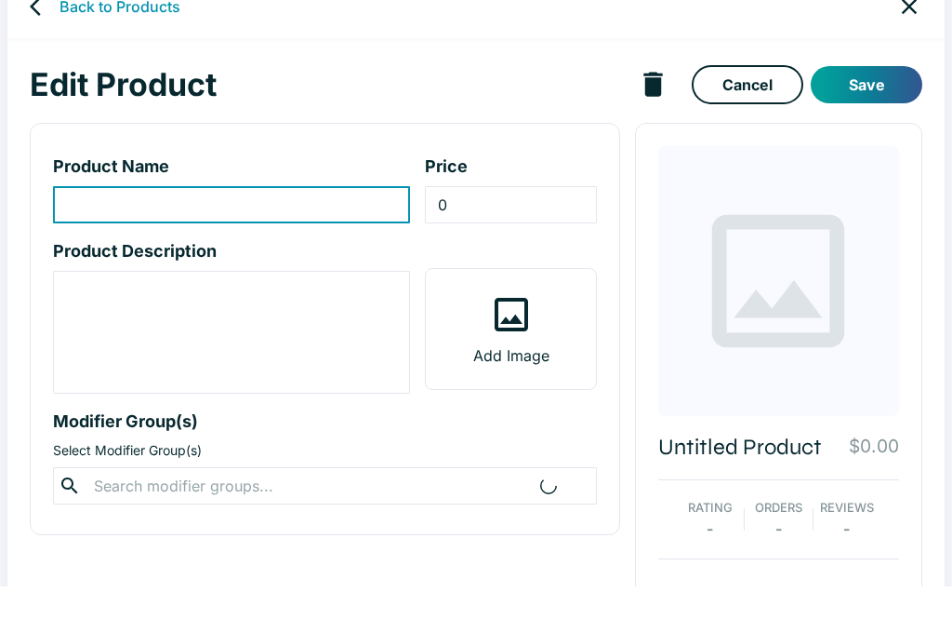
scroll to position [33, 0]
type input "Tripleta"
type input "21"
type textarea "Steak, Pernil, chicken, lettuce, tomatoes, Swiss cheese, and house special sauc…"
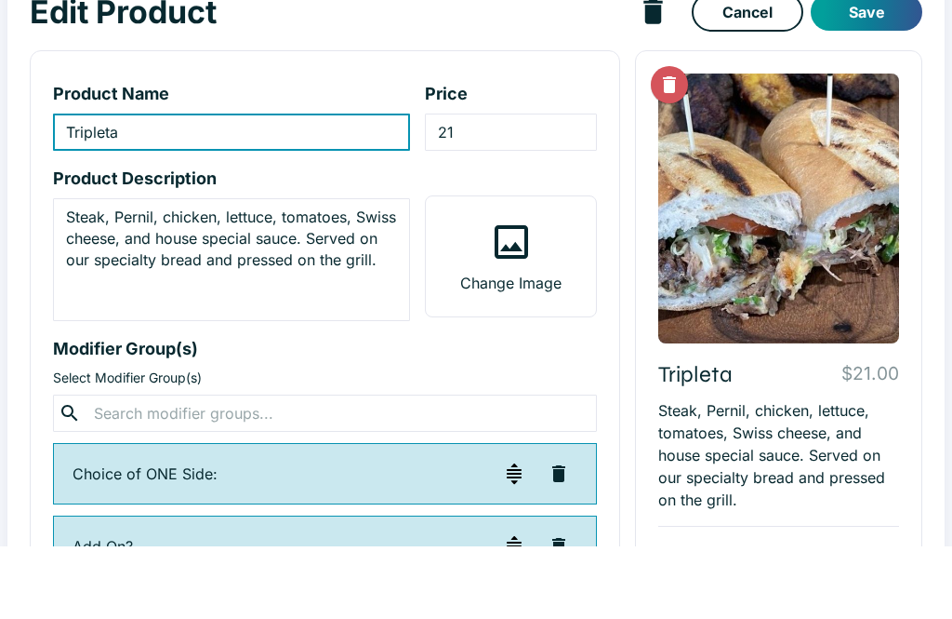
click at [522, 292] on icon at bounding box center [511, 314] width 45 height 45
click at [0, 0] on input "Change Image" at bounding box center [0, 0] width 0 height 0
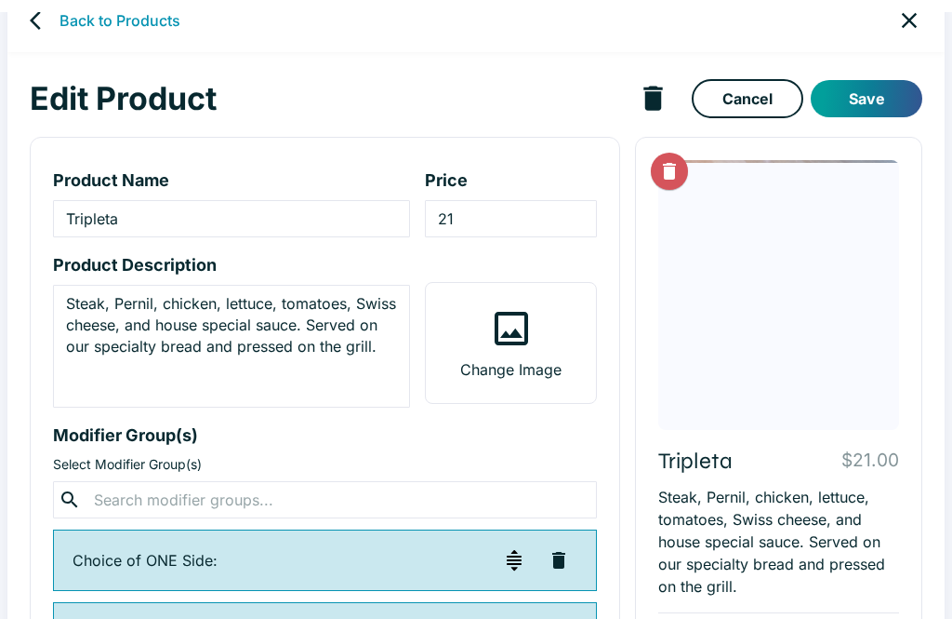
scroll to position [0, 0]
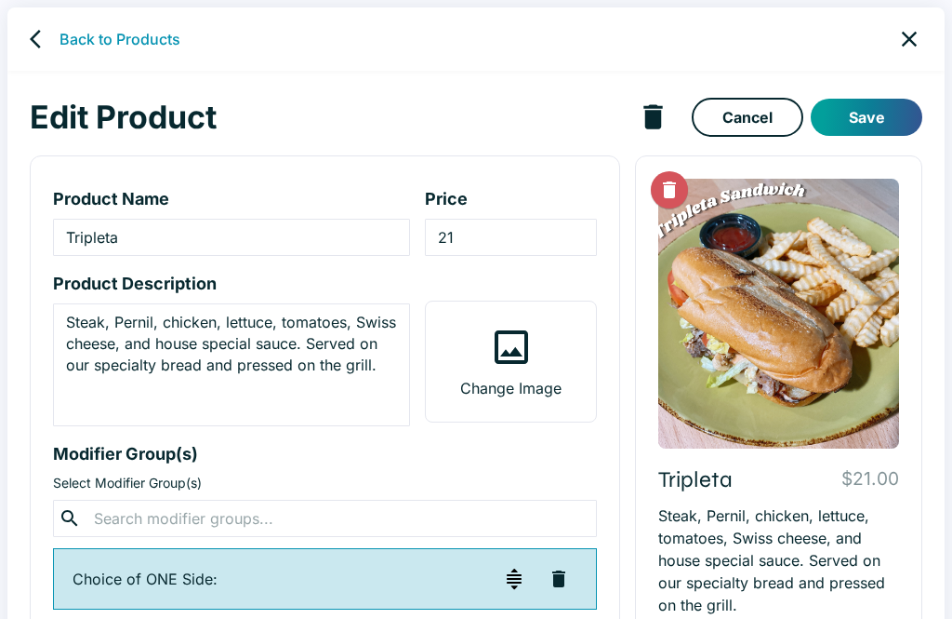
click at [654, 118] on button "Save" at bounding box center [867, 117] width 112 height 37
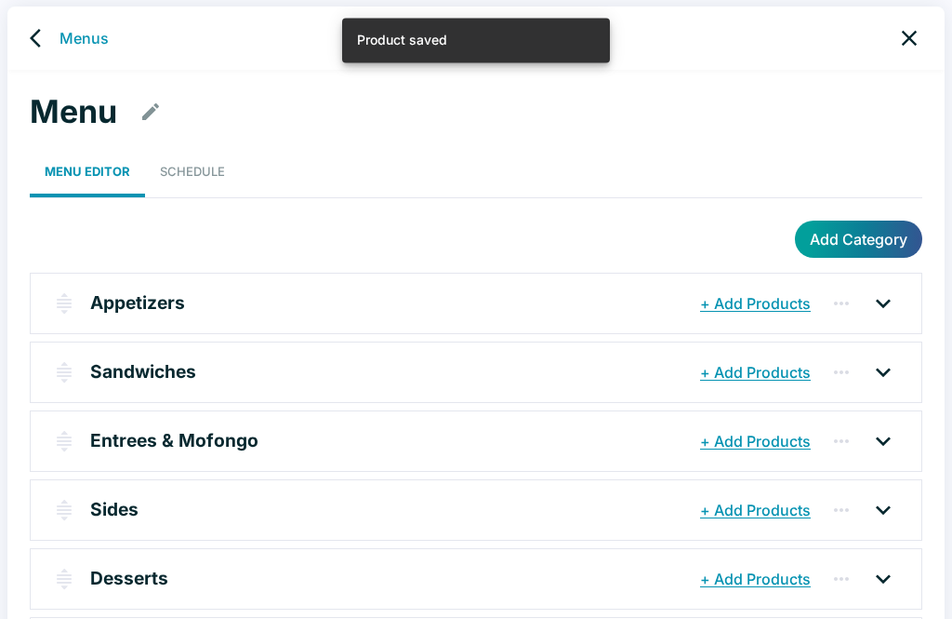
scroll to position [33, 0]
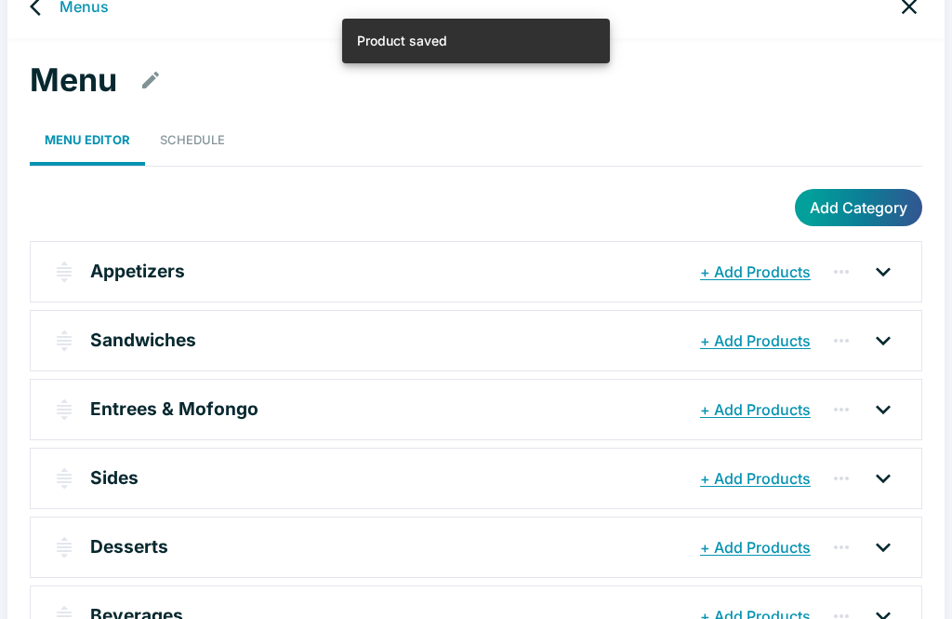
click at [103, 336] on p "Sandwiches" at bounding box center [143, 339] width 106 height 27
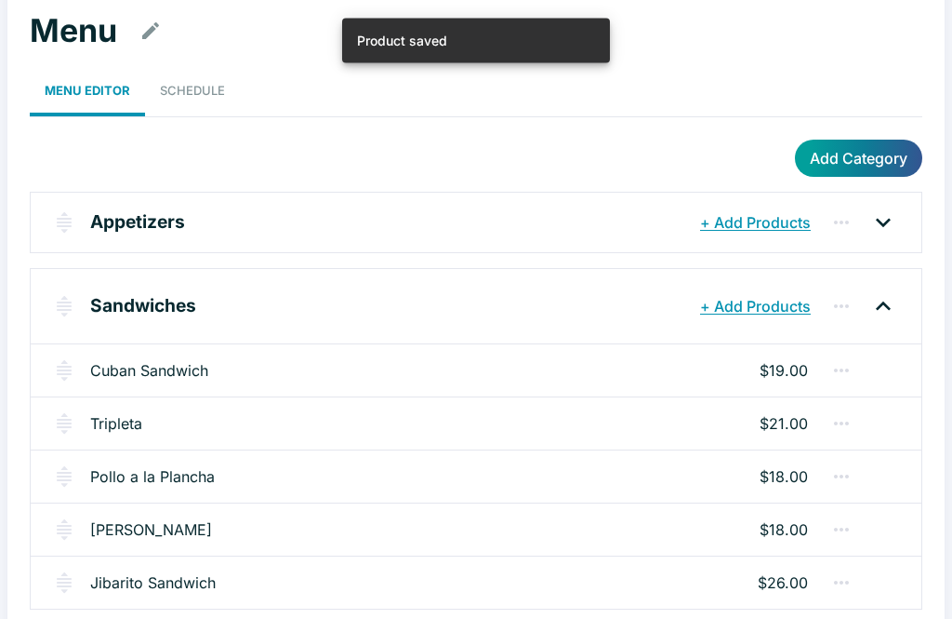
scroll to position [80, 0]
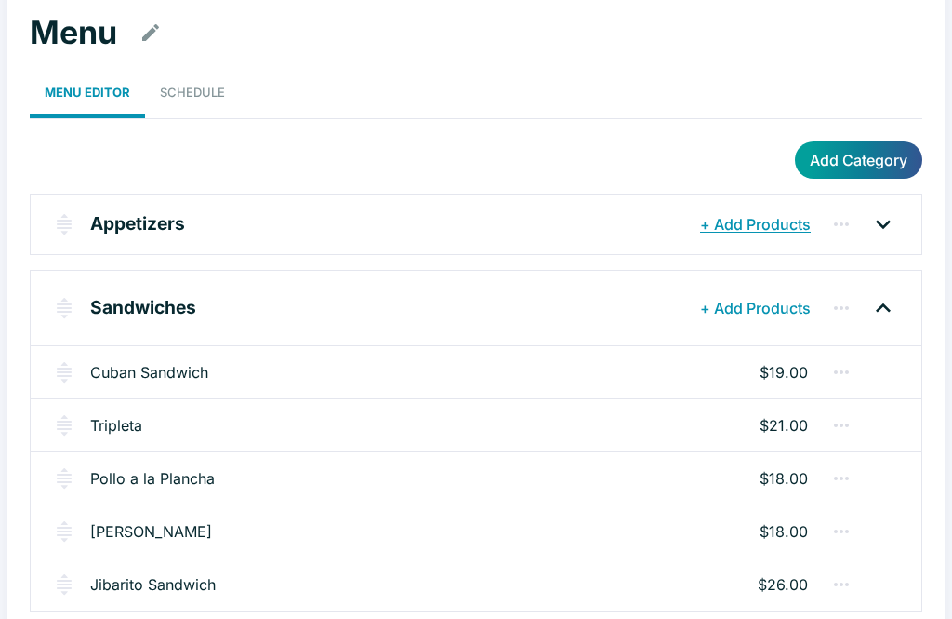
click at [135, 585] on link "Jibarito Sandwich" at bounding box center [153, 584] width 126 height 22
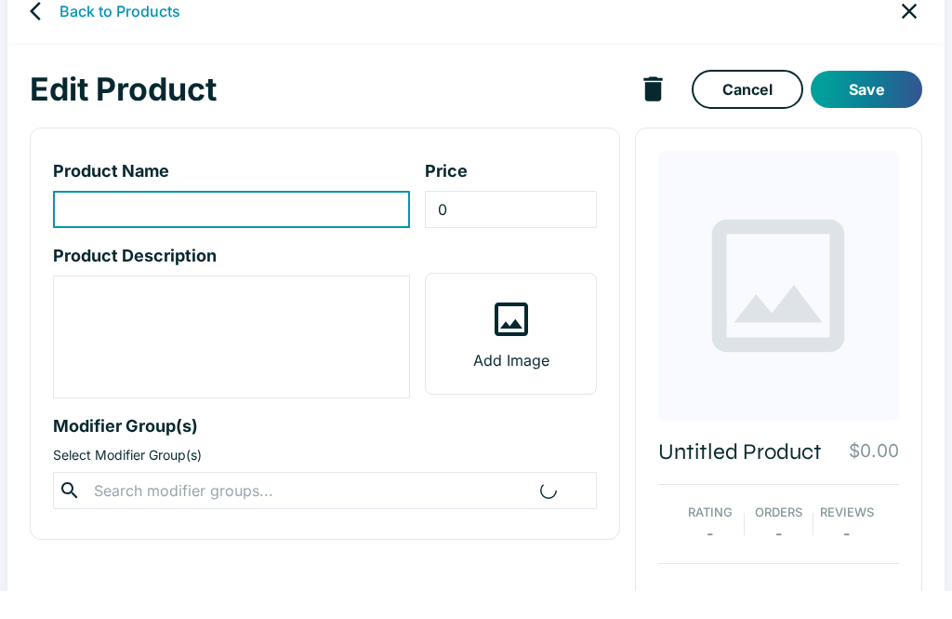
scroll to position [33, 0]
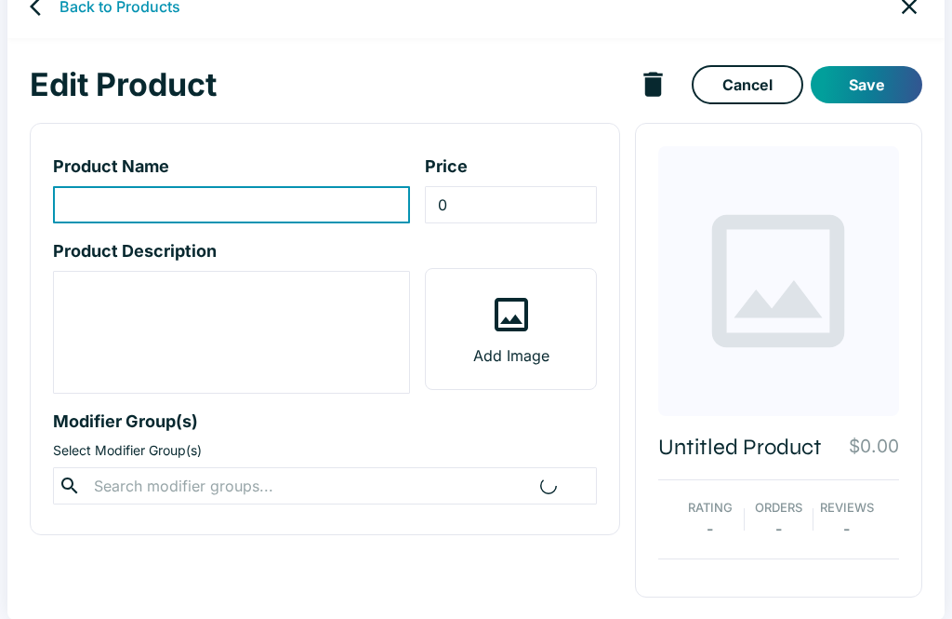
type input "Jibarito Sandwich"
type input "26"
type textarea "Seared flank steak, lettuce, tomatoes, Swiss cheese w/ house special sauce and …"
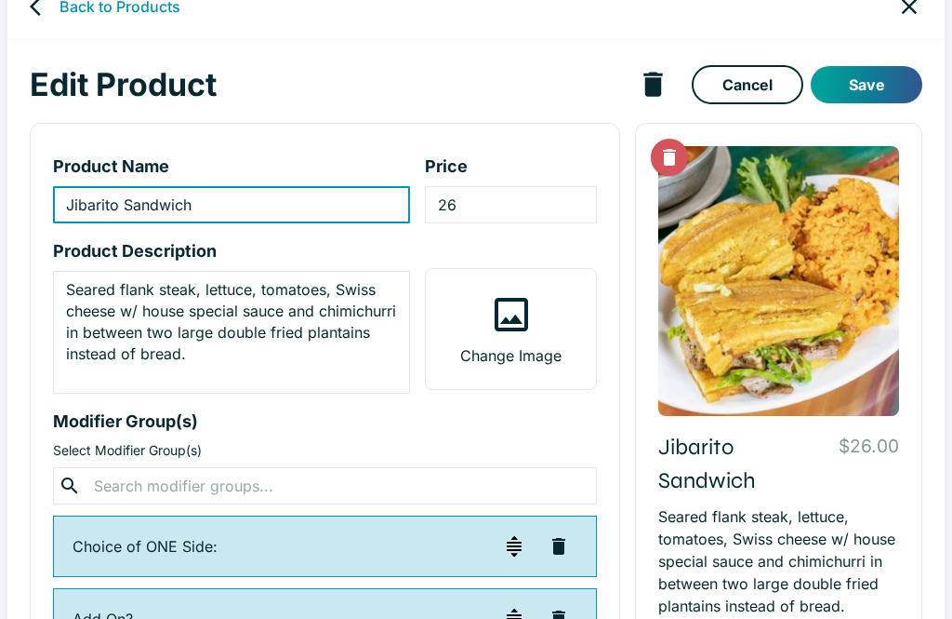
click at [541, 339] on label "Change Image" at bounding box center [510, 329] width 169 height 120
click at [0, 0] on input "Change Image" at bounding box center [0, 0] width 0 height 0
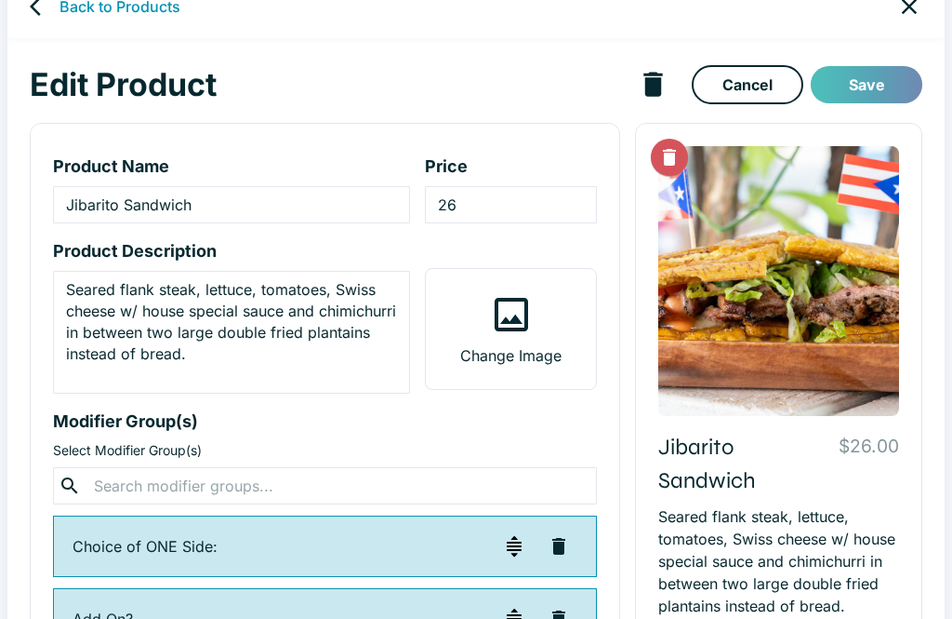
click at [654, 86] on button "Save" at bounding box center [867, 84] width 112 height 37
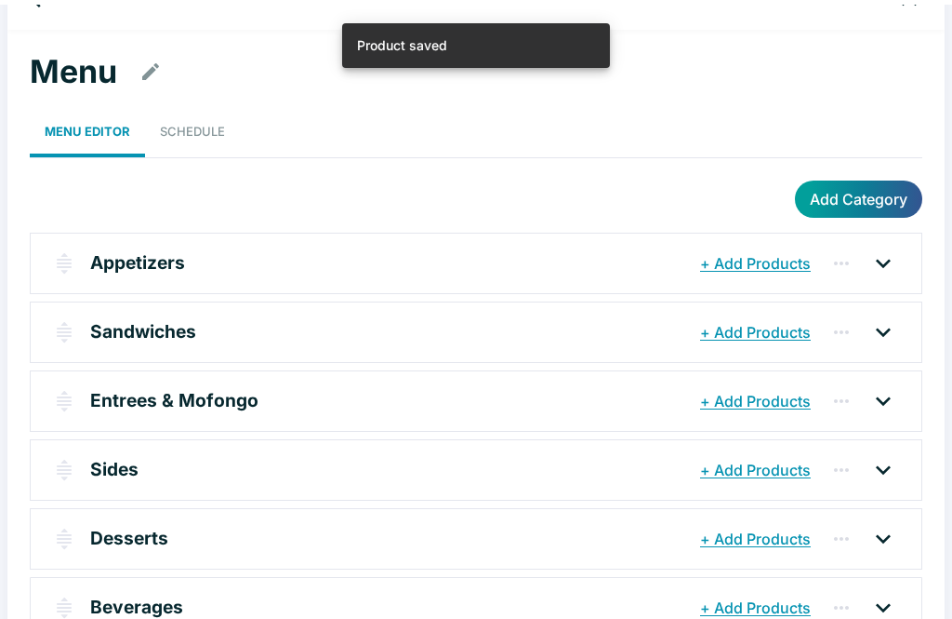
scroll to position [29, 0]
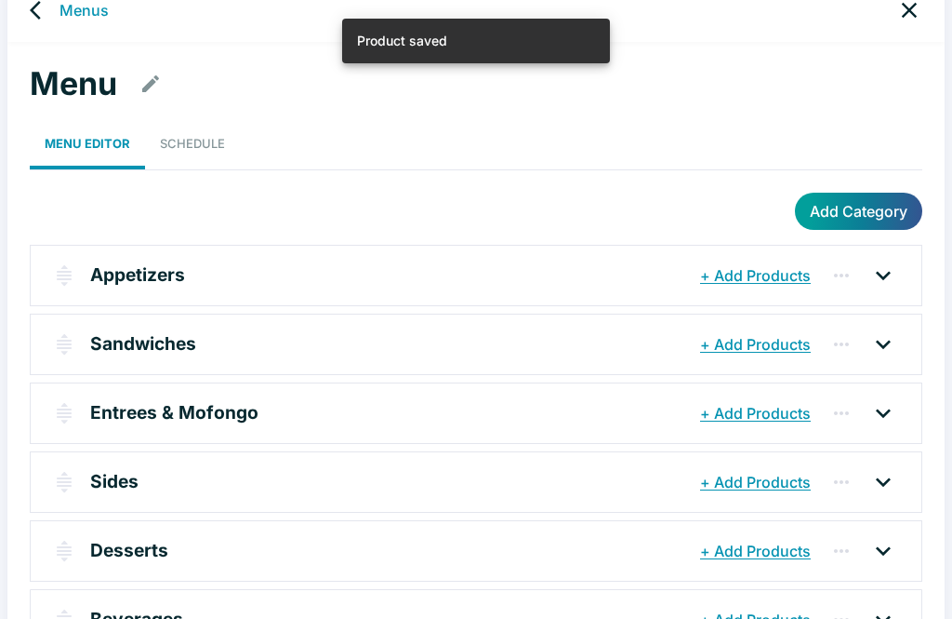
click at [123, 409] on p "Entrees & Mofongo" at bounding box center [174, 412] width 168 height 27
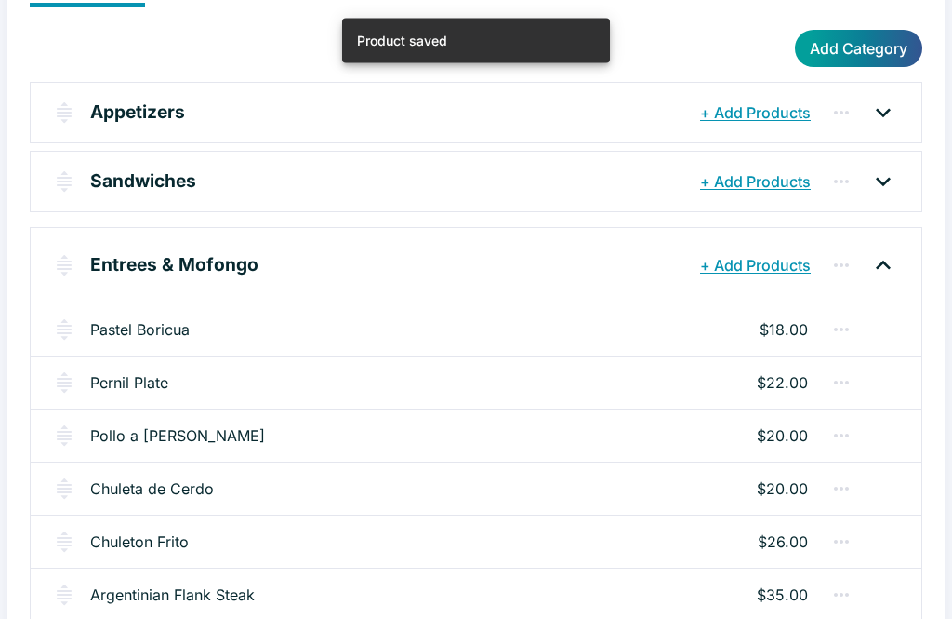
scroll to position [192, 0]
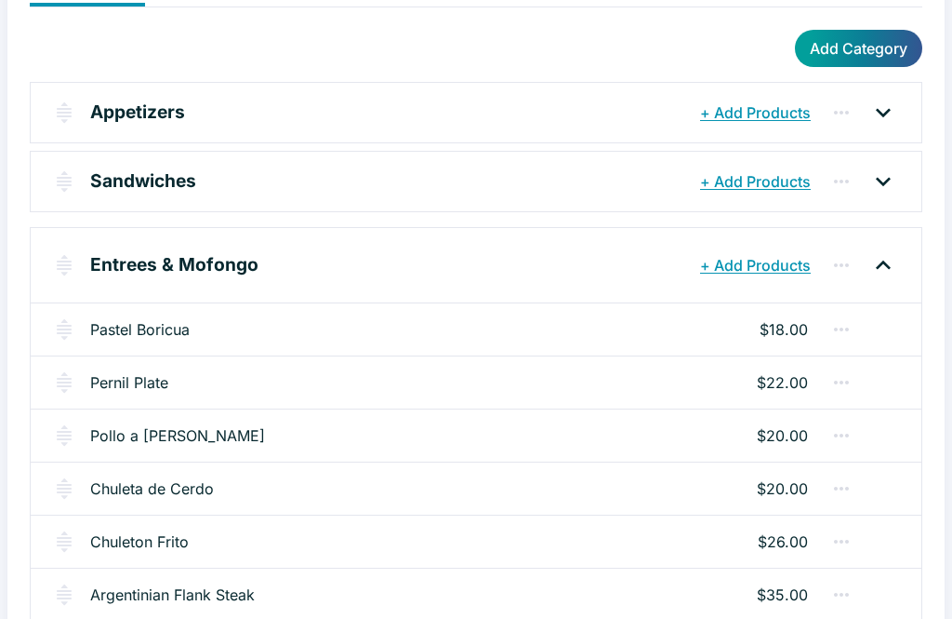
click at [124, 335] on link "Pastel Boricua" at bounding box center [140, 329] width 100 height 22
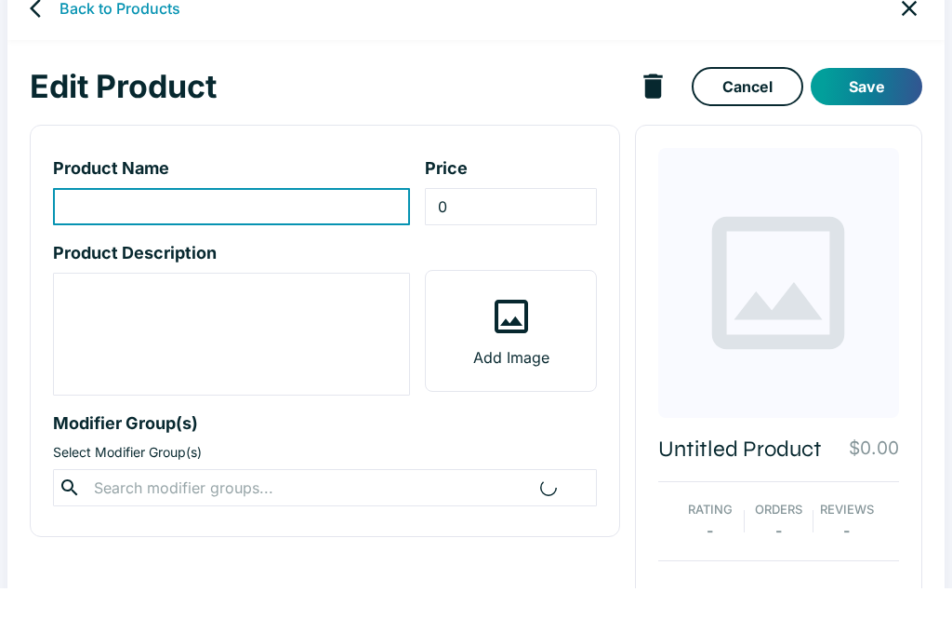
type input "Pastel Boricua"
type input "18"
type textarea "Ground green banana masa stuffed with pork. Served with your choice of 2 side i…"
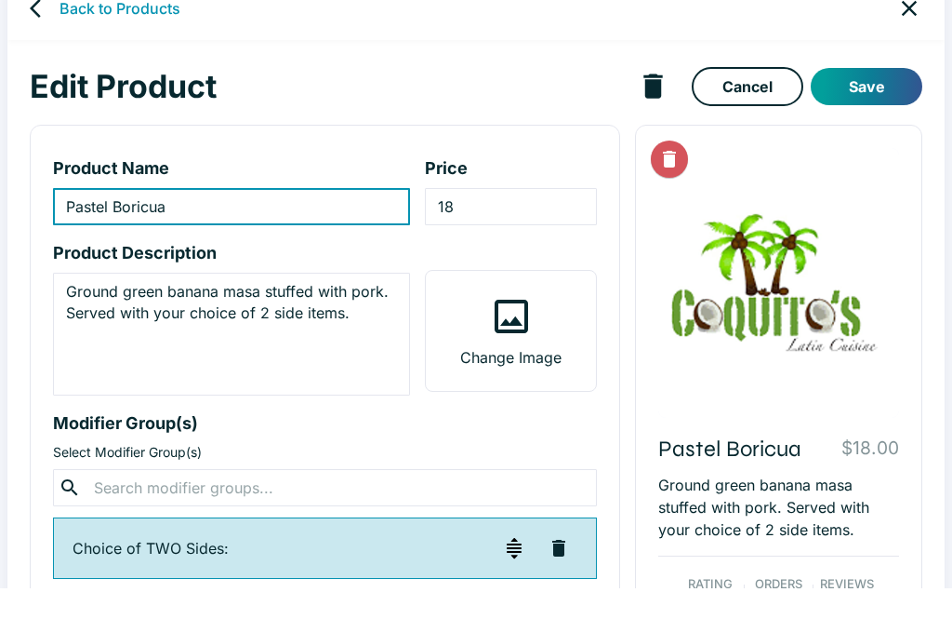
scroll to position [33, 0]
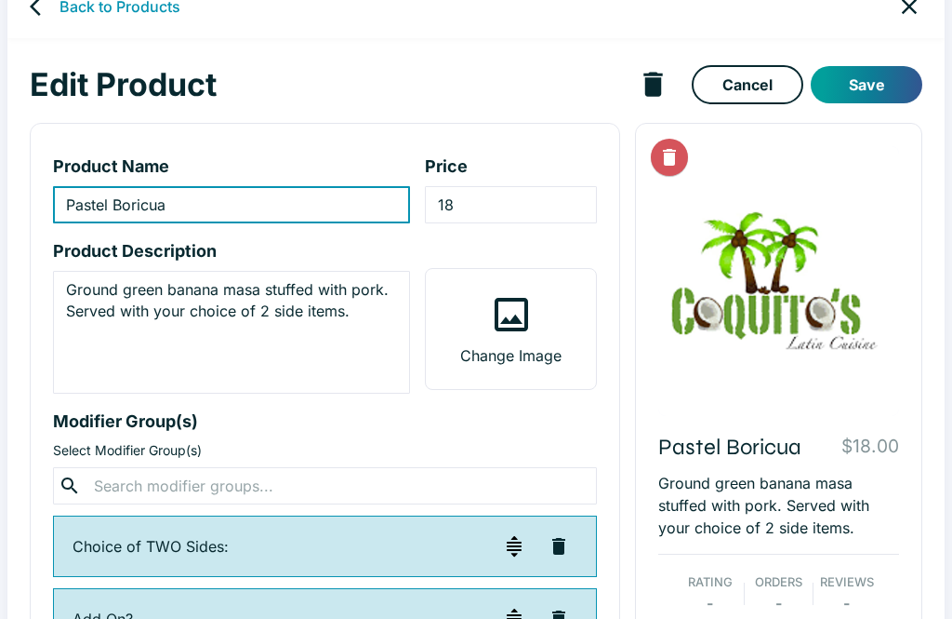
click at [533, 350] on p "Change Image" at bounding box center [510, 355] width 101 height 22
click at [0, 0] on input "Change Image" at bounding box center [0, 0] width 0 height 0
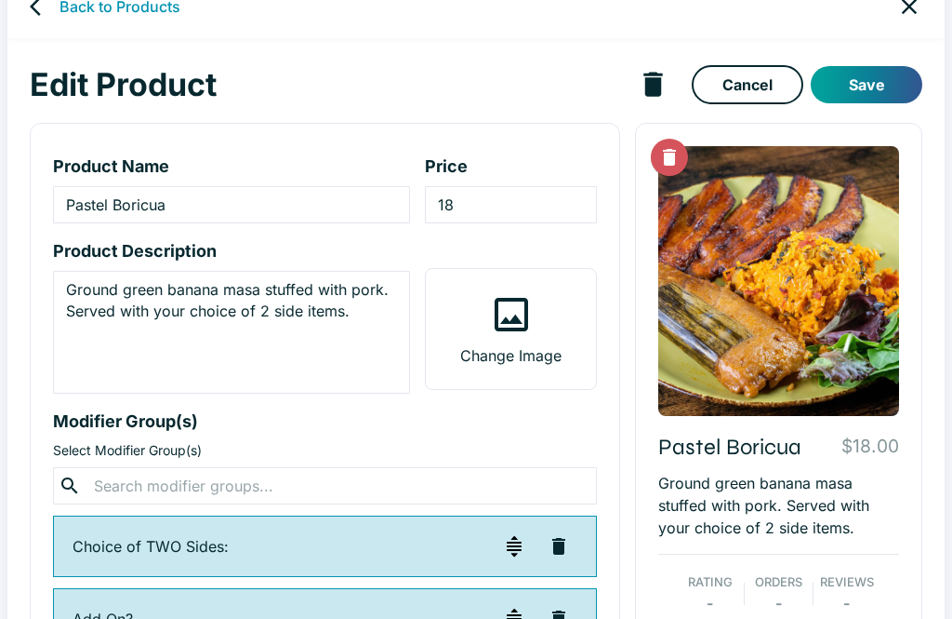
click at [654, 85] on button "Save" at bounding box center [867, 84] width 112 height 37
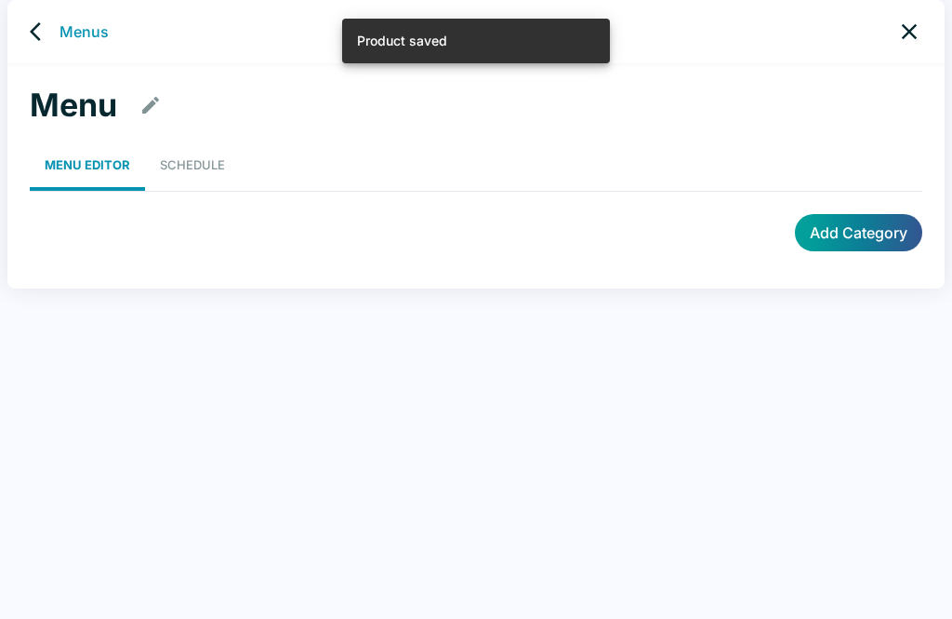
scroll to position [7, 0]
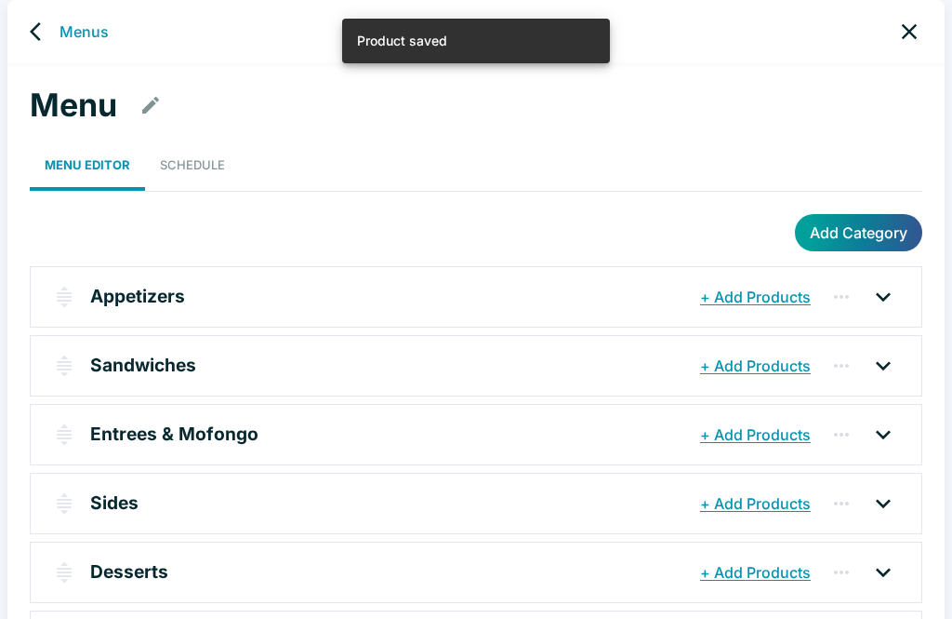
click at [110, 427] on p "Entrees & Mofongo" at bounding box center [174, 433] width 168 height 27
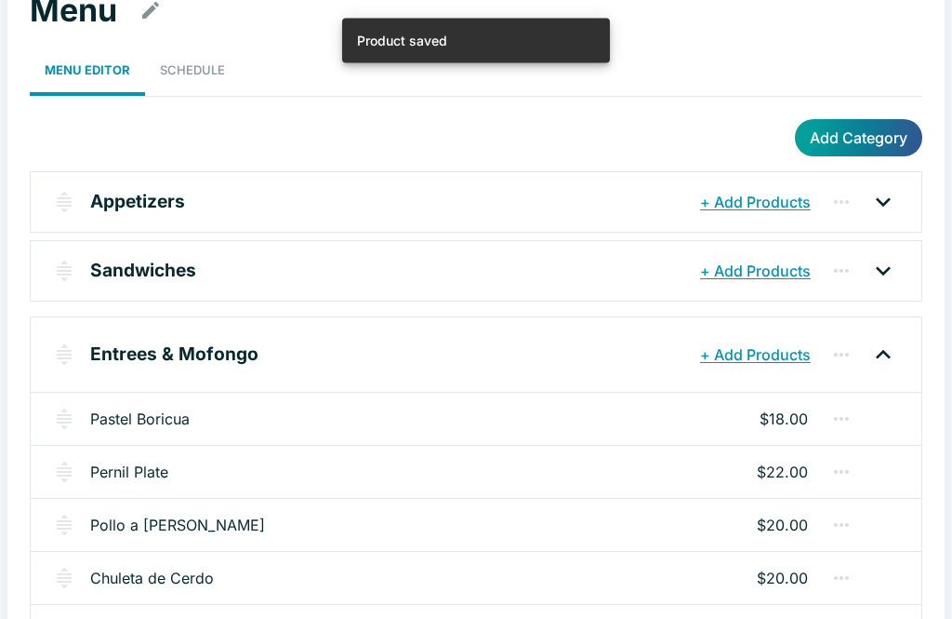
scroll to position [104, 0]
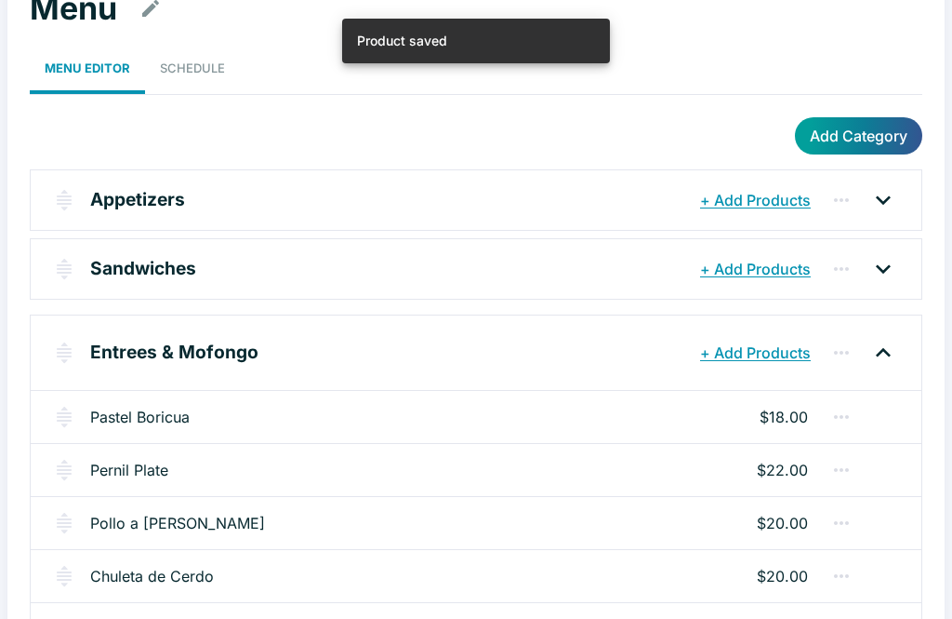
click at [113, 465] on link "Pernil Plate" at bounding box center [129, 470] width 78 height 22
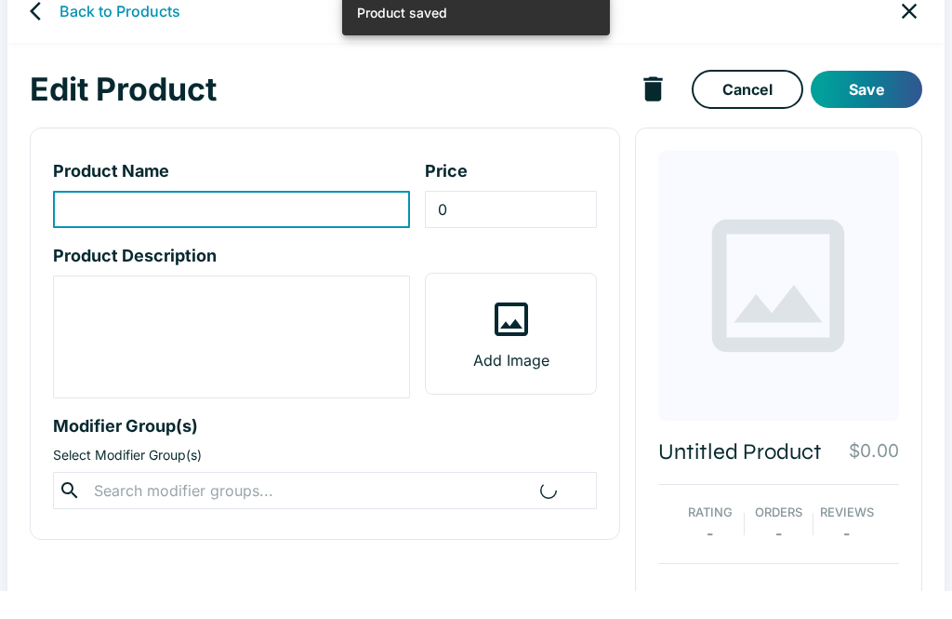
type input "Pernil Plate"
type input "22"
type textarea "Slow roasted pork shoulder. Served with your choice of 2 side items."
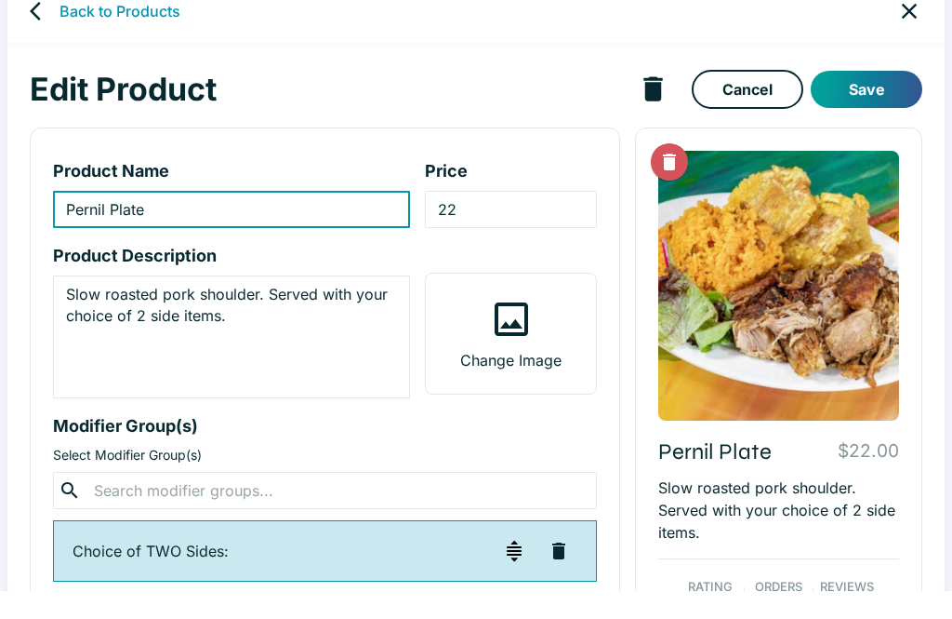
scroll to position [33, 0]
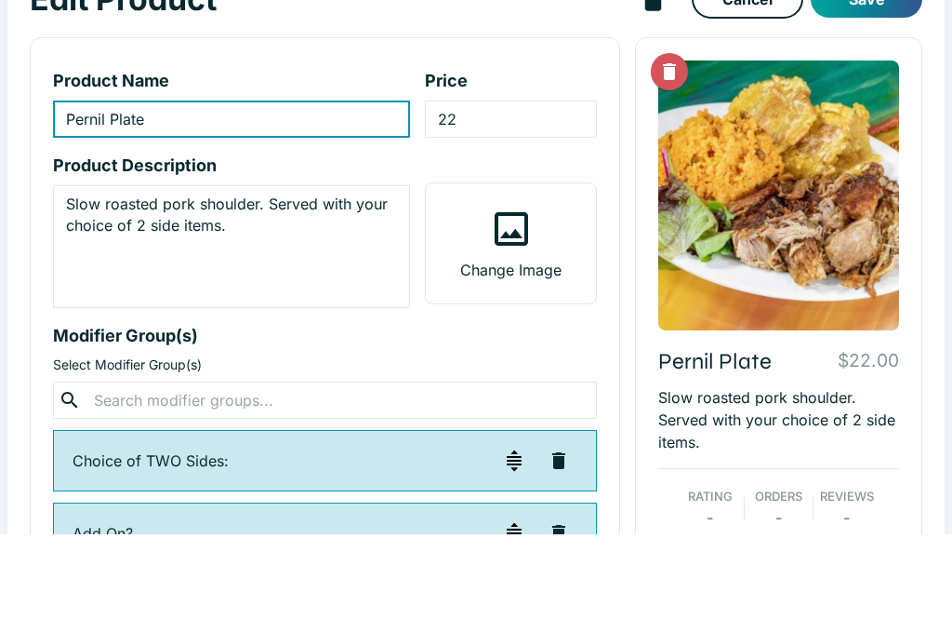
click at [533, 269] on label "Change Image" at bounding box center [510, 329] width 169 height 120
click at [0, 0] on input "Change Image" at bounding box center [0, 0] width 0 height 0
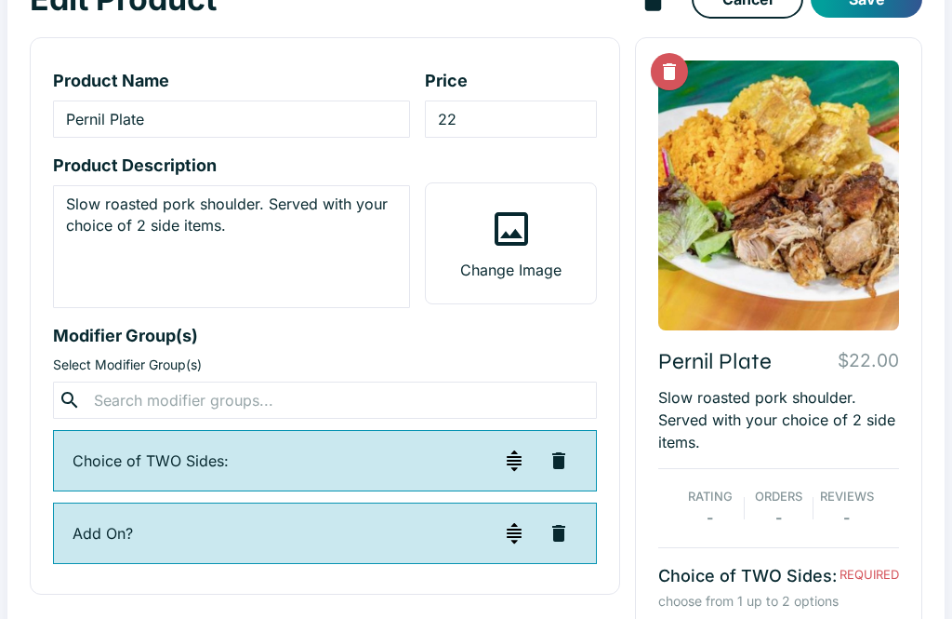
scroll to position [118, 0]
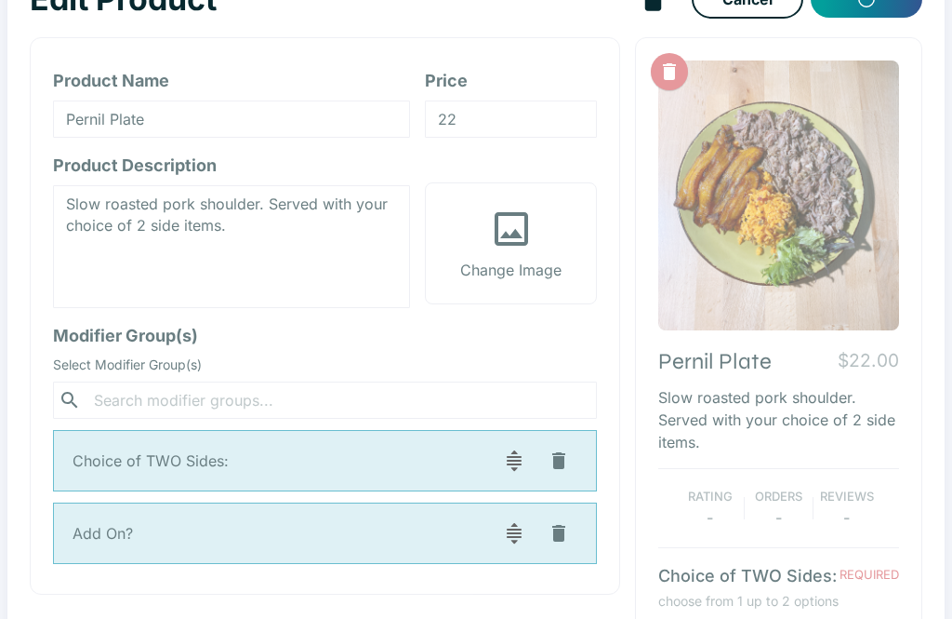
scroll to position [7, 0]
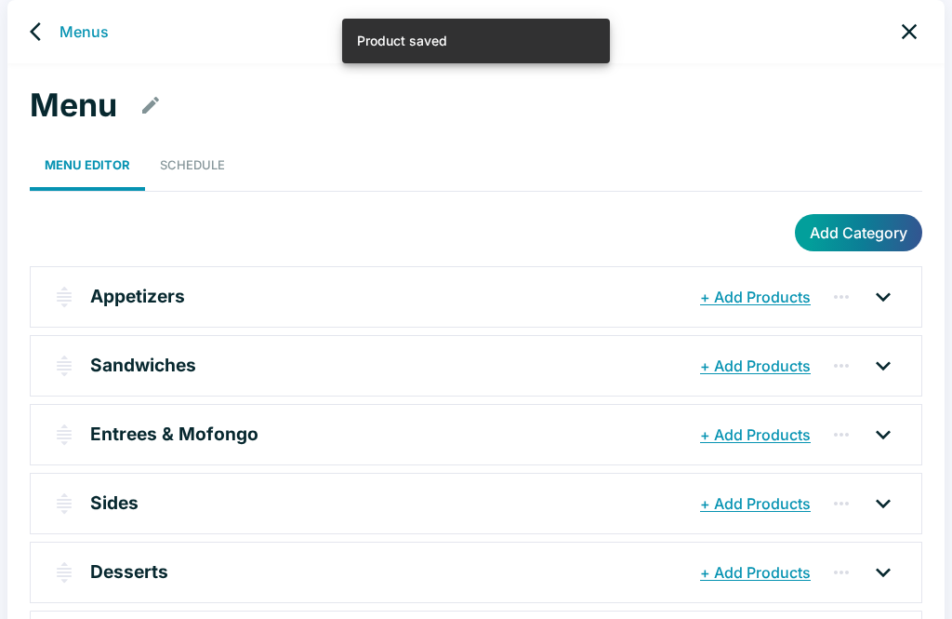
click at [215, 427] on p "Entrees & Mofongo" at bounding box center [174, 433] width 168 height 27
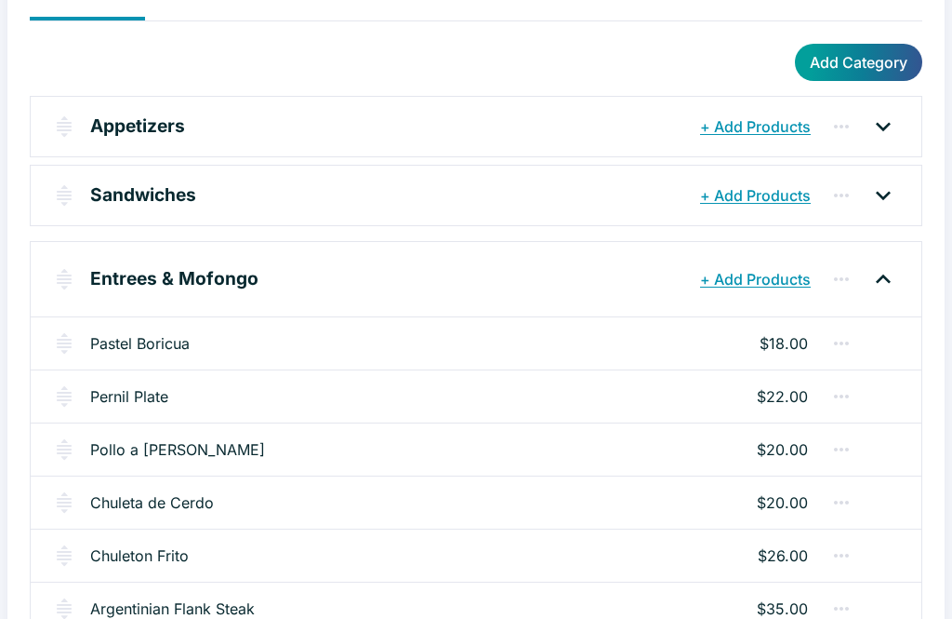
scroll to position [178, 0]
click at [170, 449] on link "Pollo a [PERSON_NAME]" at bounding box center [177, 449] width 175 height 22
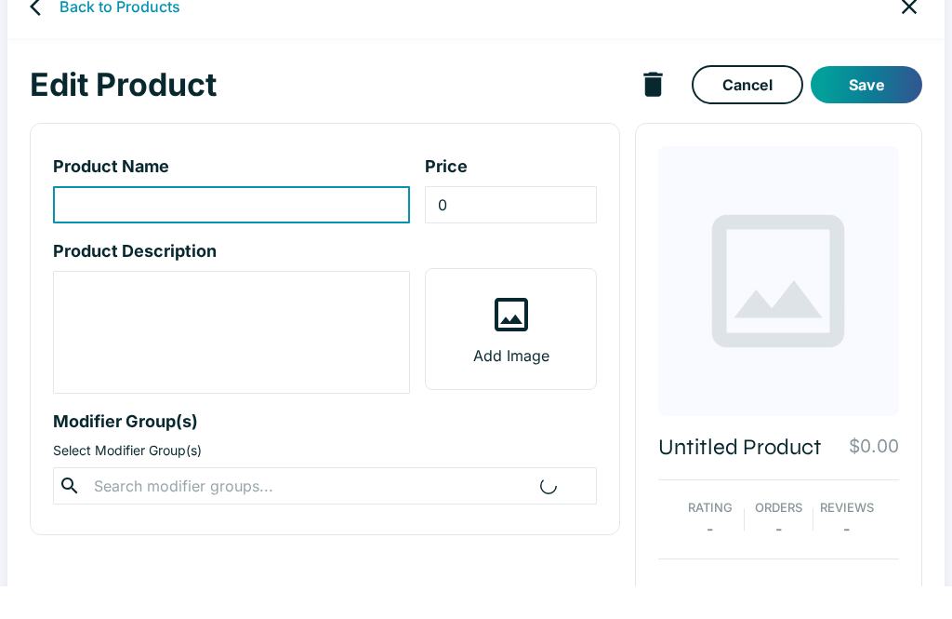
type input "Pollo a [PERSON_NAME]"
type input "20"
type textarea "Grilled chicken with onions and mushrooms. Served with your choice of 2 side it…"
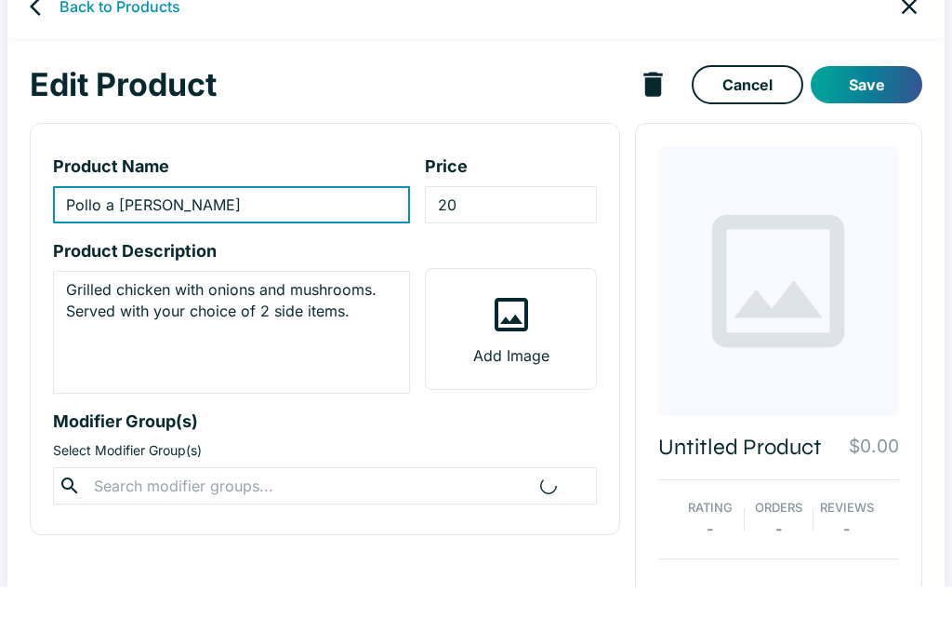
scroll to position [33, 0]
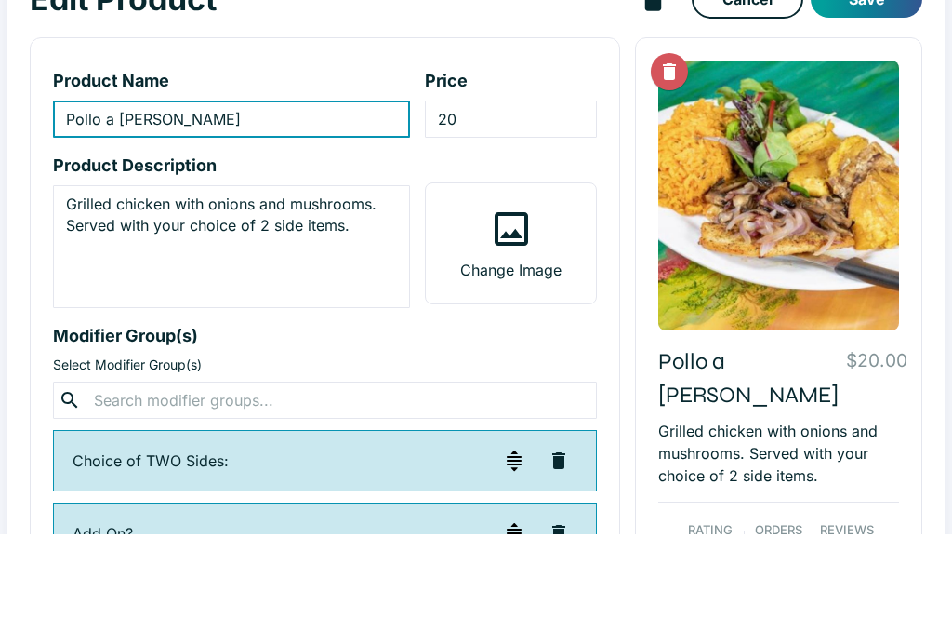
click at [535, 269] on label "Change Image" at bounding box center [510, 329] width 169 height 120
click at [0, 0] on input "Change Image" at bounding box center [0, 0] width 0 height 0
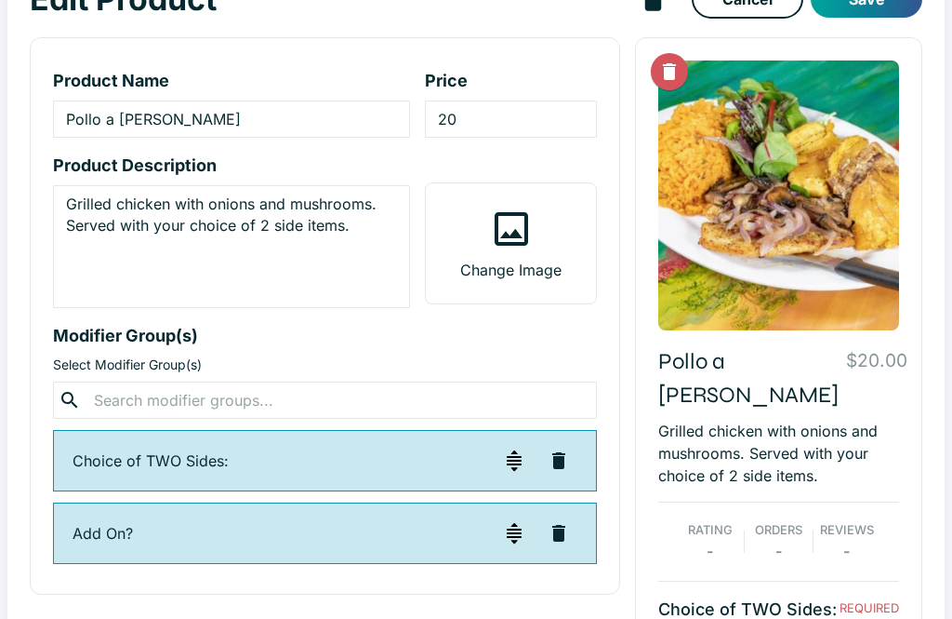
scroll to position [118, 0]
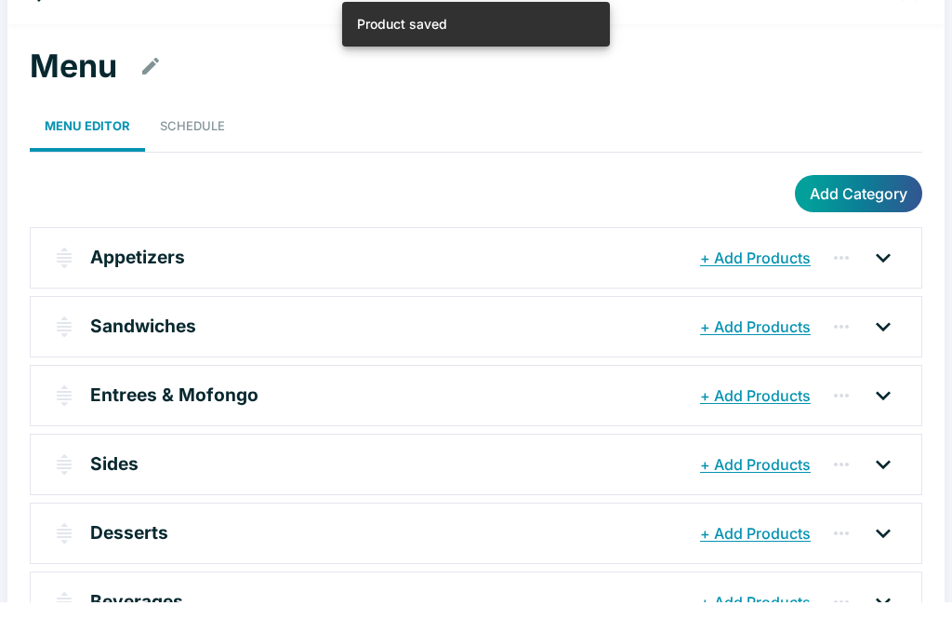
scroll to position [29, 0]
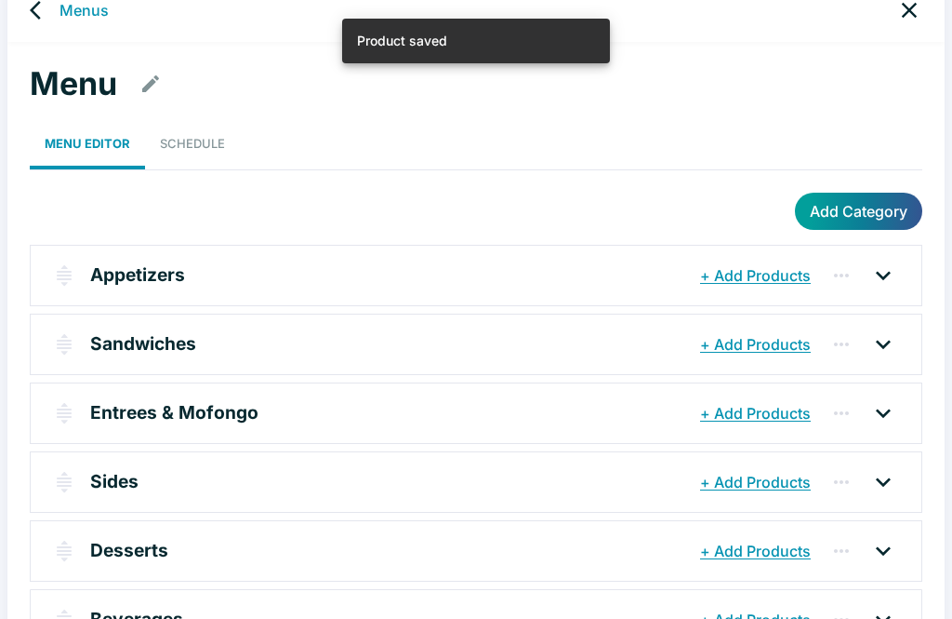
click at [179, 409] on p "Entrees & Mofongo" at bounding box center [174, 412] width 168 height 27
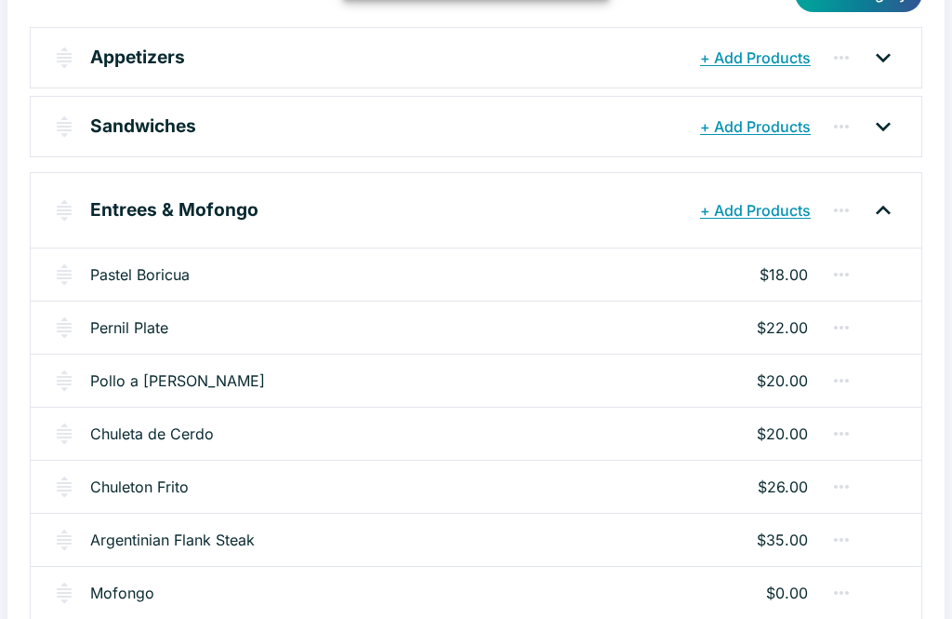
scroll to position [246, 0]
click at [168, 440] on link "Chuleta de Cerdo" at bounding box center [152, 433] width 124 height 22
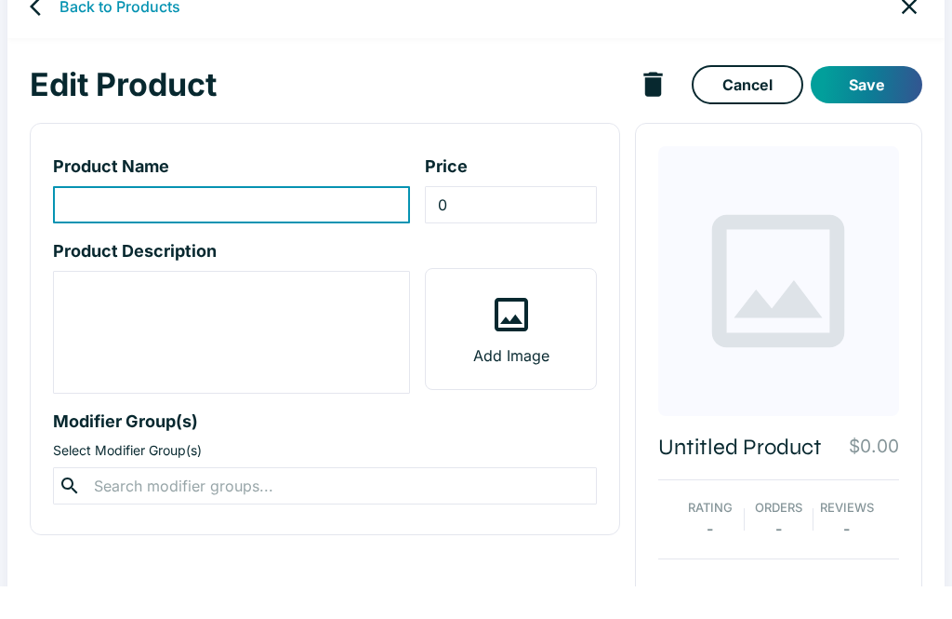
type input "Chuleta de Cerdo"
type input "20"
type textarea "Tender marinated pork chop w/ onions. Served with your choice of 2 side items."
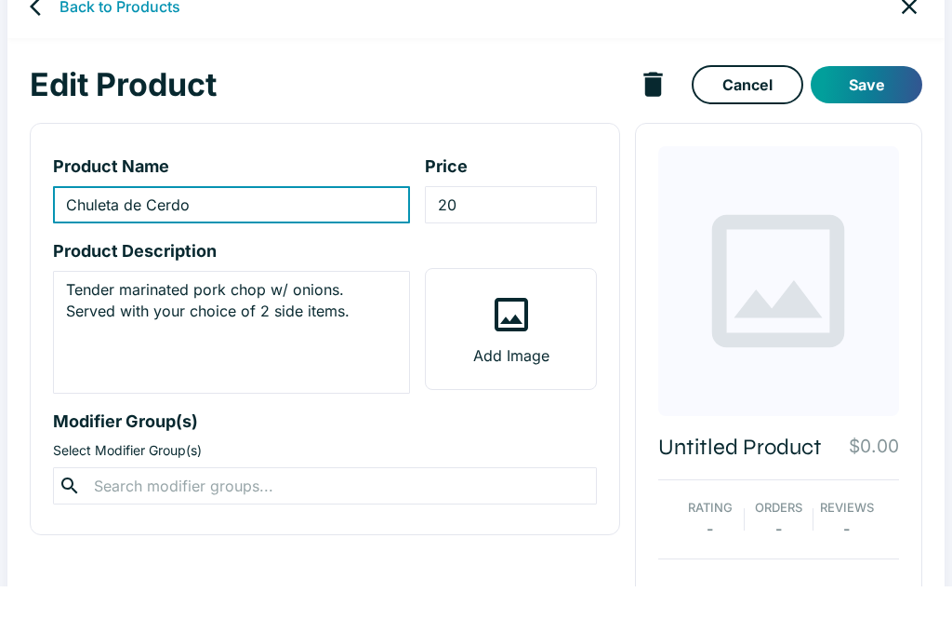
scroll to position [33, 0]
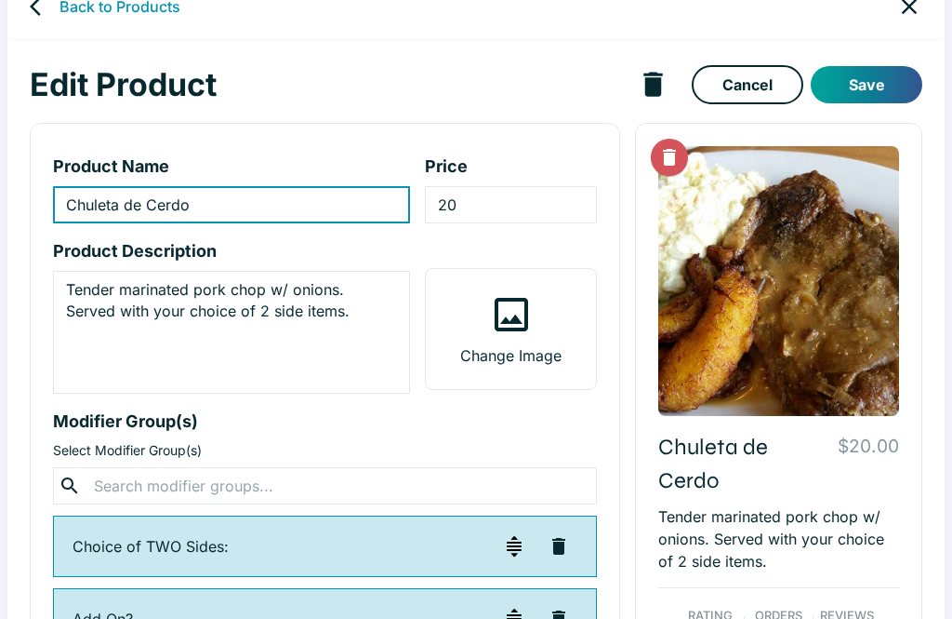
click at [540, 338] on label "Change Image" at bounding box center [510, 329] width 169 height 120
click at [0, 0] on input "Change Image" at bounding box center [0, 0] width 0 height 0
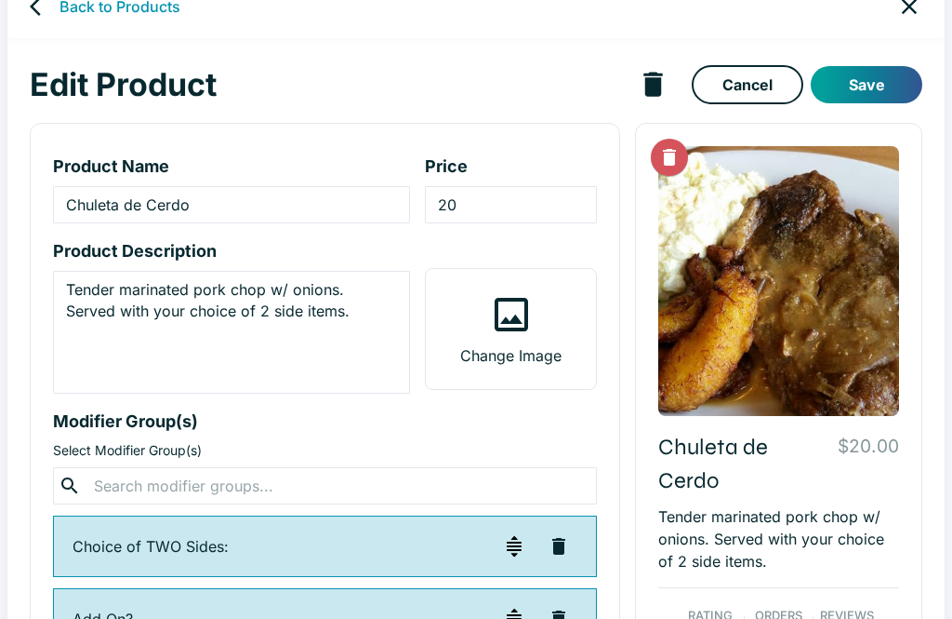
click at [539, 325] on label "Change Image" at bounding box center [510, 329] width 169 height 120
click at [0, 0] on input "Change Image" at bounding box center [0, 0] width 0 height 0
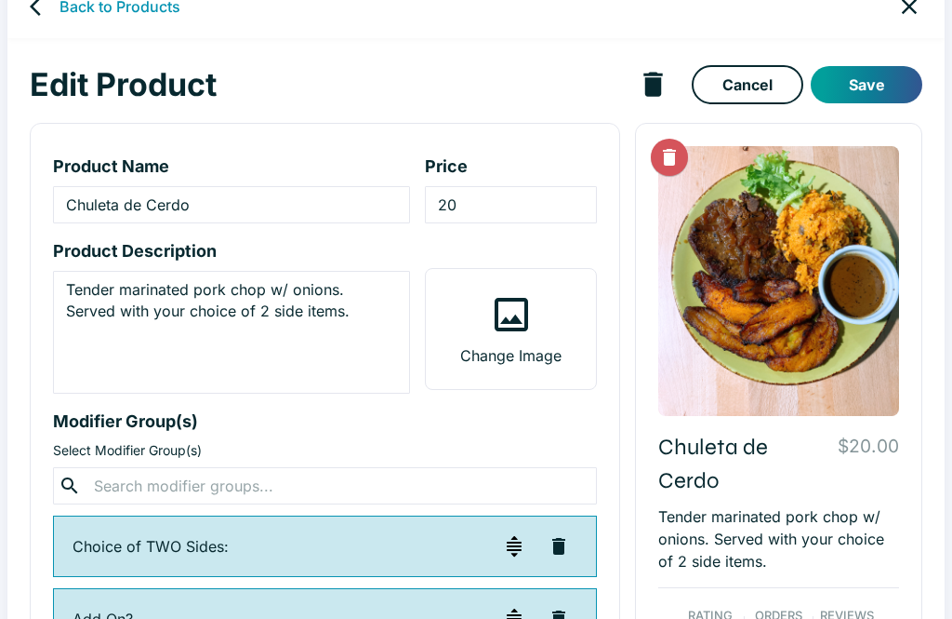
click at [654, 86] on button "Save" at bounding box center [867, 84] width 112 height 37
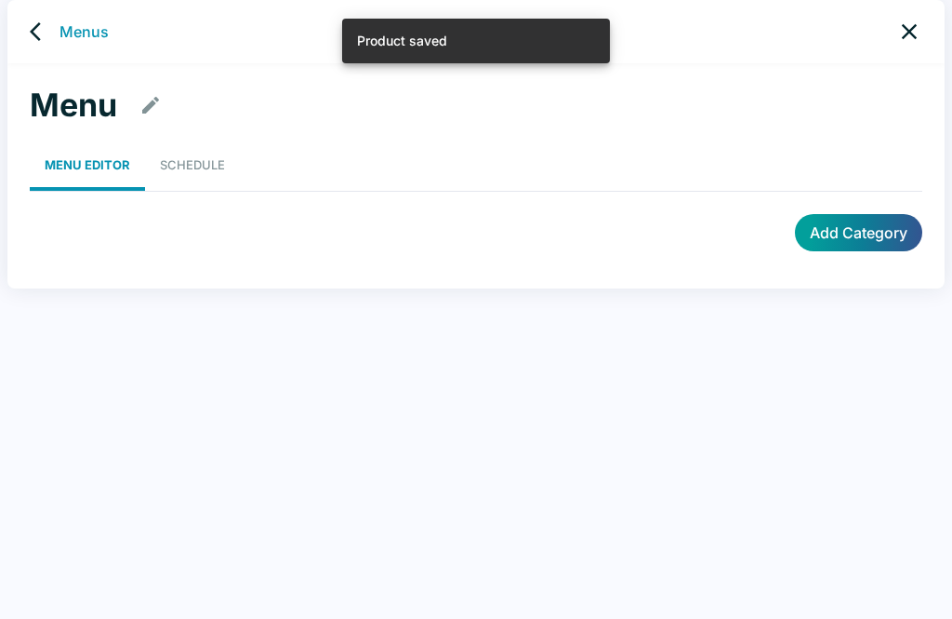
scroll to position [7, 0]
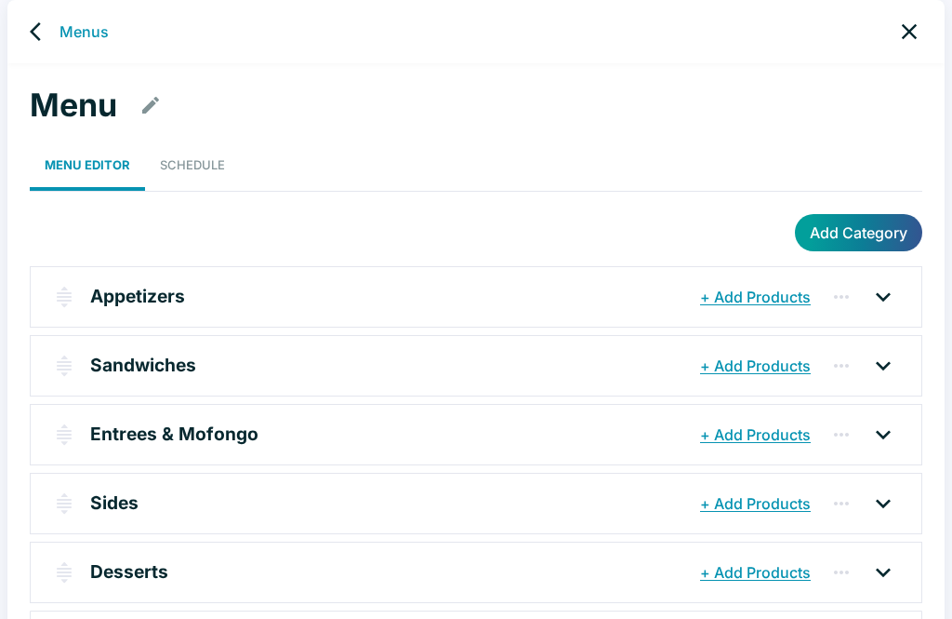
click at [190, 430] on p "Entrees & Mofongo" at bounding box center [174, 433] width 168 height 27
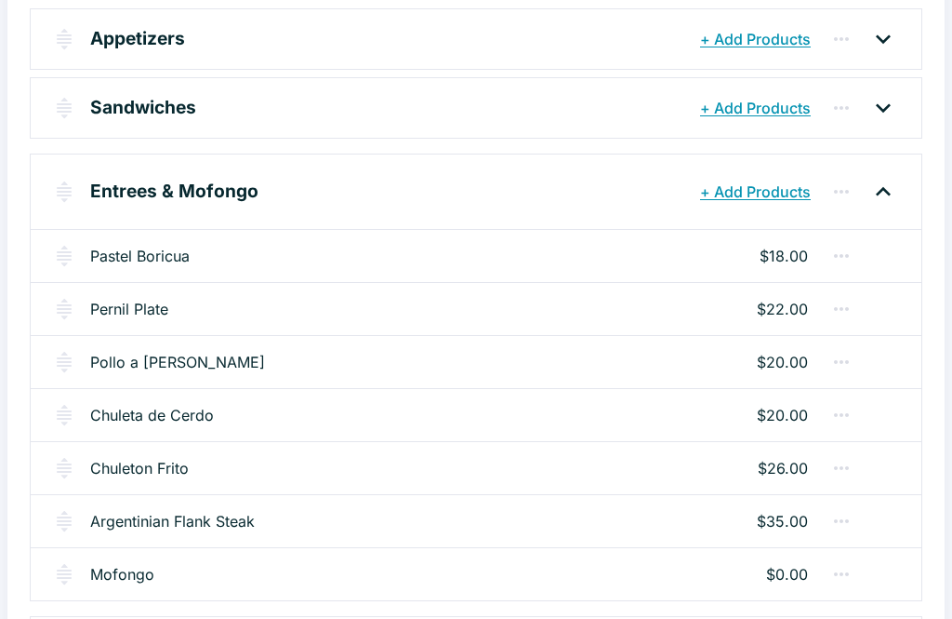
scroll to position [280, 0]
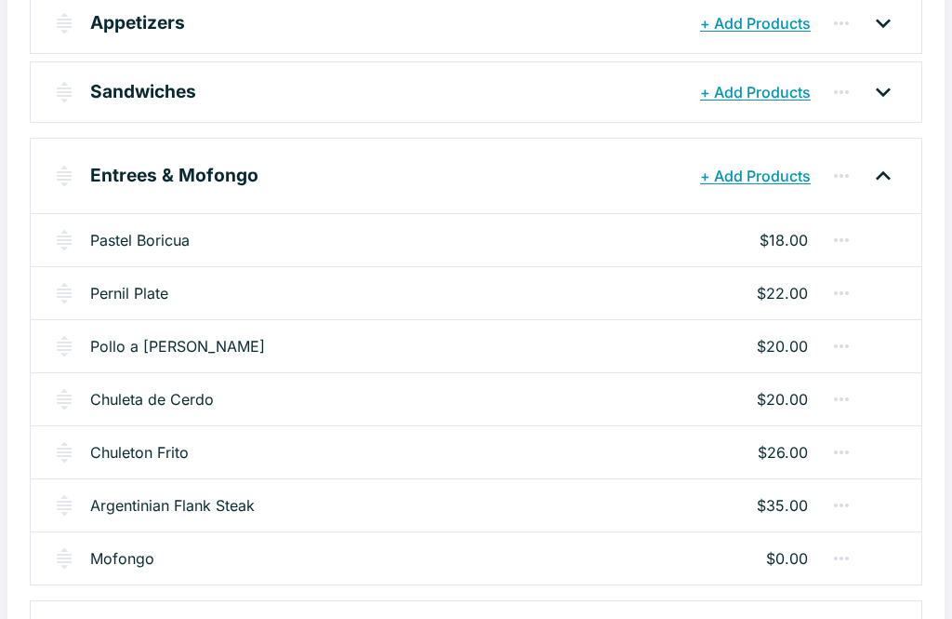
click at [145, 458] on link "Chuleton Frito" at bounding box center [139, 453] width 99 height 22
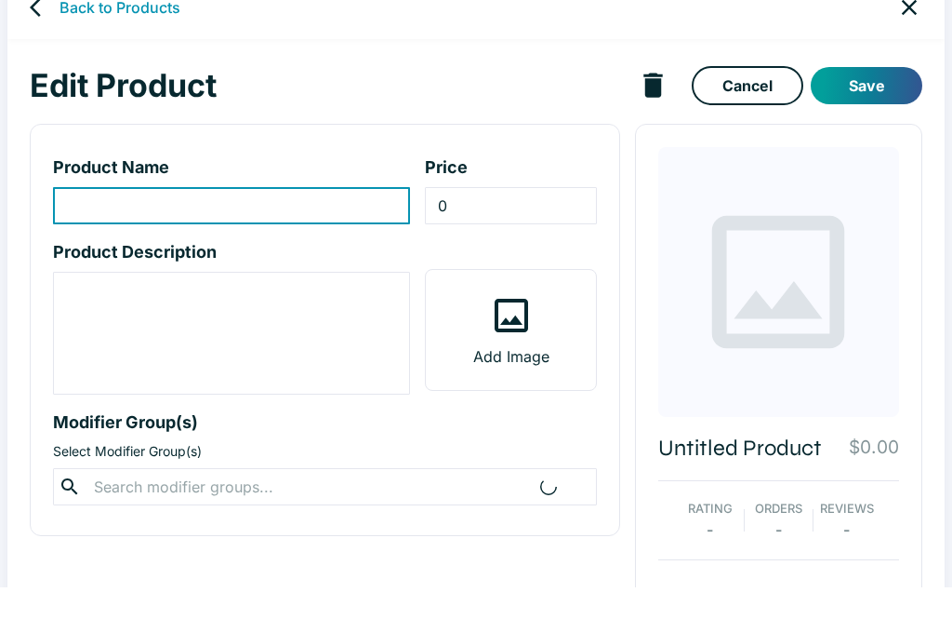
scroll to position [33, 0]
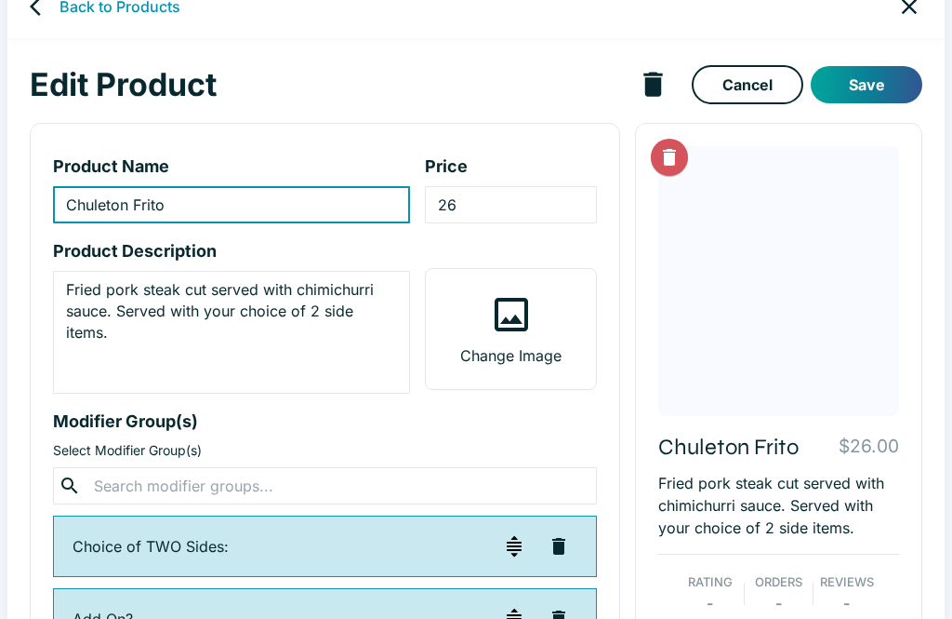
type input "Chuleton Frito"
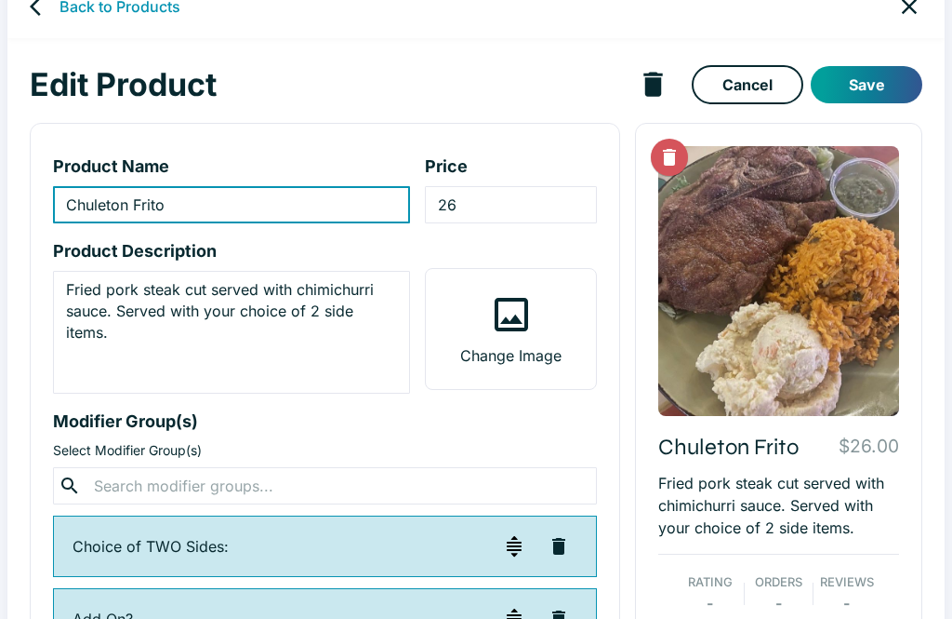
type input "26"
type textarea "Fried pork steak cut served with chimichurri sauce. Served with your choice of …"
click at [538, 338] on label "Change Image" at bounding box center [510, 329] width 169 height 120
click at [0, 0] on input "Change Image" at bounding box center [0, 0] width 0 height 0
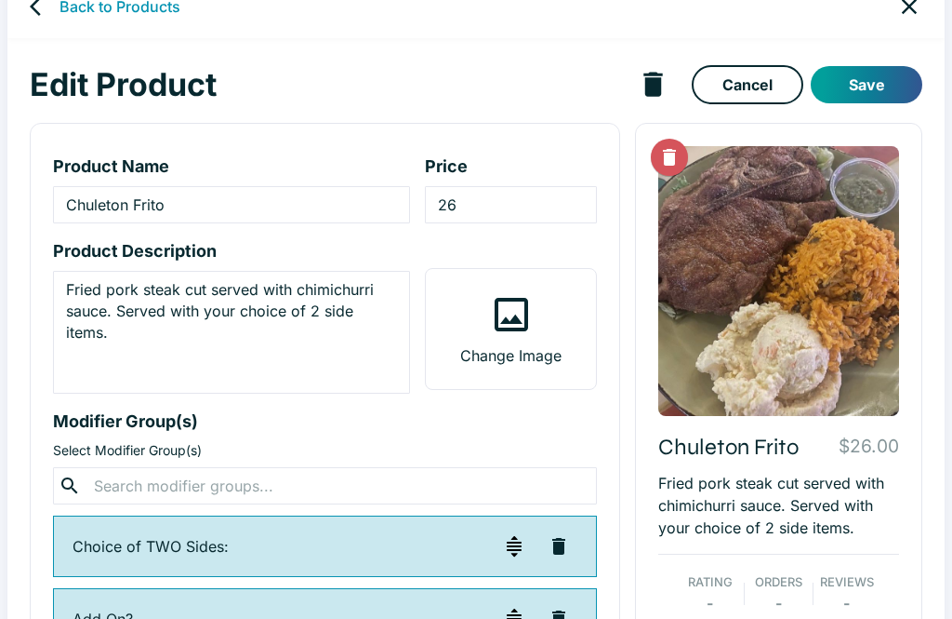
click at [76, 16] on link "Back to Products" at bounding box center [120, 6] width 121 height 22
